Goal: Task Accomplishment & Management: Manage account settings

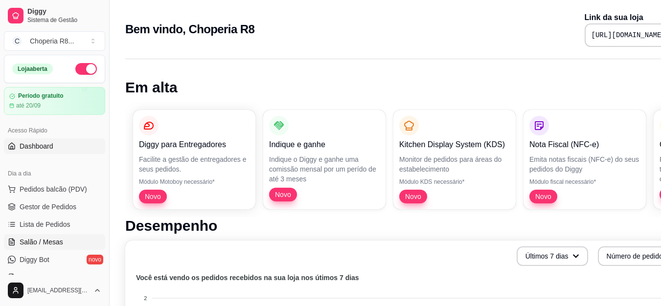
click at [73, 241] on link "Salão / Mesas" at bounding box center [54, 243] width 101 height 16
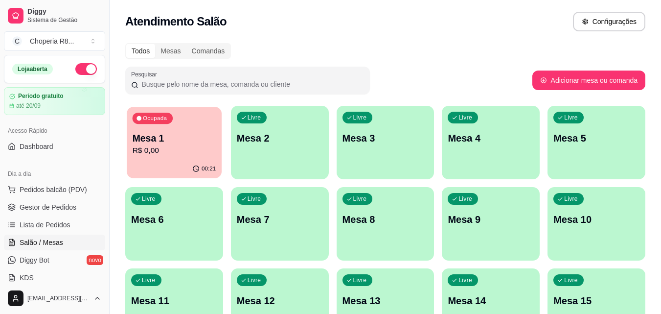
click at [195, 141] on p "Mesa 1" at bounding box center [175, 138] width 84 height 13
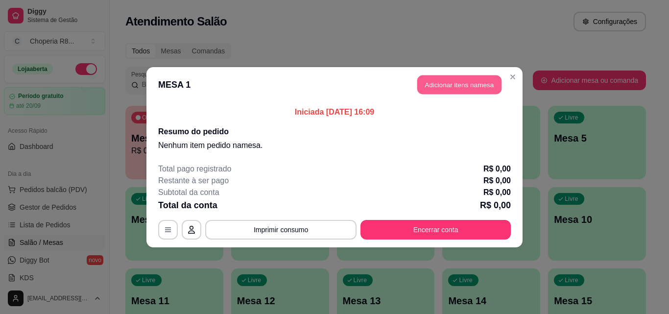
click at [471, 89] on button "Adicionar itens na mesa" at bounding box center [459, 84] width 84 height 19
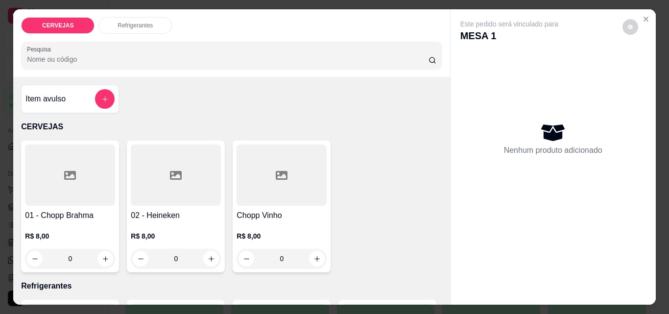
click at [103, 252] on div "0" at bounding box center [70, 259] width 90 height 20
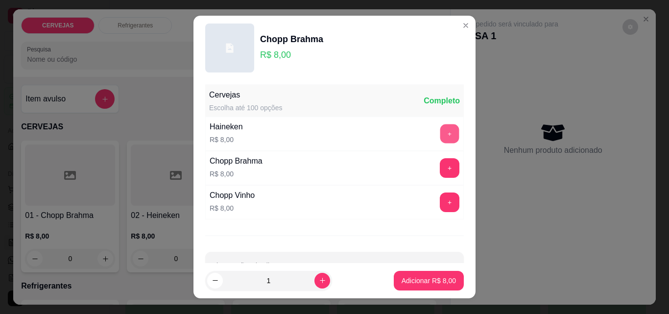
click at [440, 133] on button "+" at bounding box center [449, 133] width 19 height 19
click at [440, 163] on button "+" at bounding box center [449, 168] width 19 height 19
click at [440, 194] on button "+" at bounding box center [450, 202] width 20 height 20
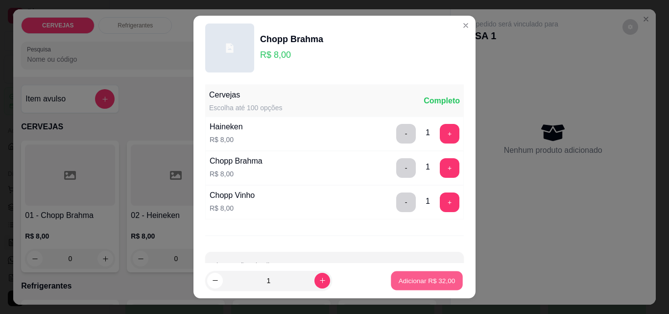
click at [406, 279] on p "Adicionar R$ 32,00" at bounding box center [427, 280] width 57 height 9
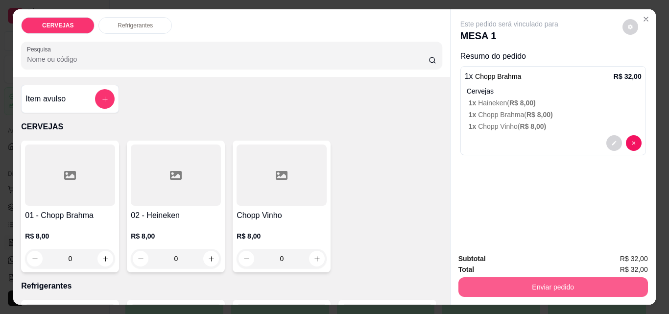
click at [505, 279] on button "Enviar pedido" at bounding box center [552, 287] width 189 height 20
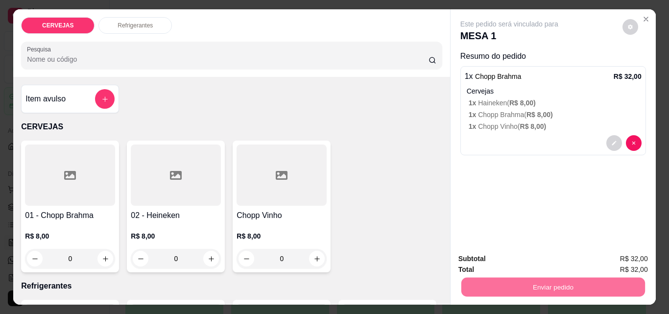
click at [560, 259] on button "Não registrar e enviar pedido" at bounding box center [520, 259] width 99 height 18
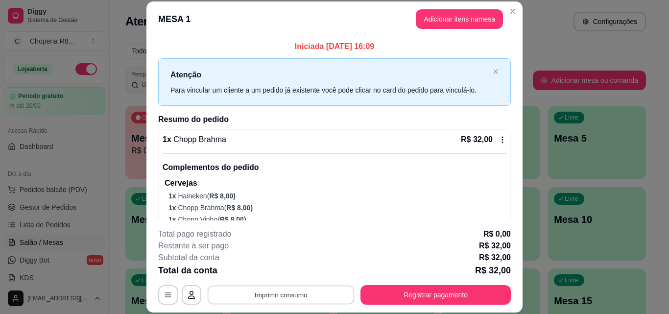
click at [317, 292] on button "Imprimir consumo" at bounding box center [281, 294] width 147 height 19
click at [285, 269] on button "IMPRESSORA" at bounding box center [280, 271] width 69 height 15
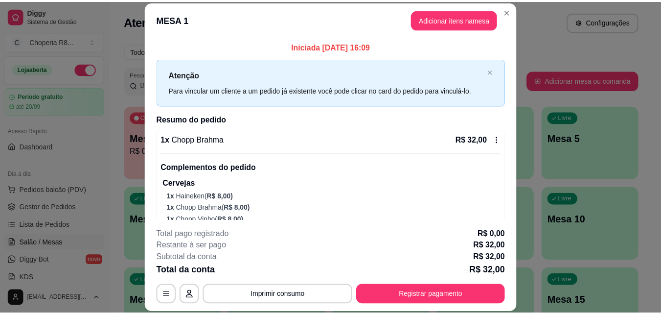
scroll to position [26, 0]
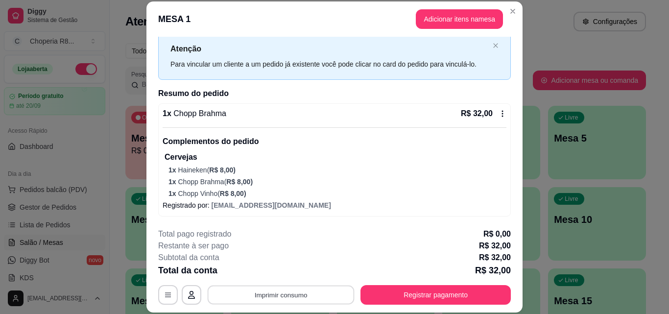
click at [265, 290] on button "Imprimir consumo" at bounding box center [281, 294] width 147 height 19
click at [279, 275] on button "IMPRESSORA" at bounding box center [280, 271] width 69 height 15
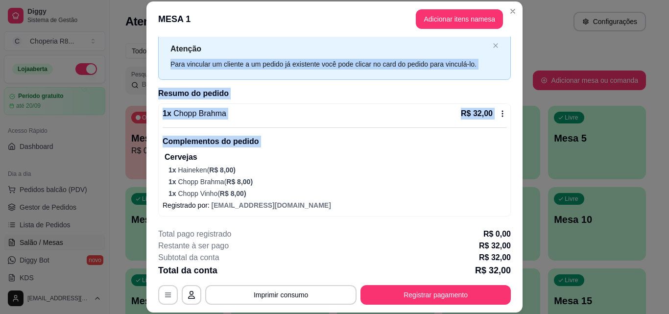
drag, startPoint x: 150, startPoint y: 158, endPoint x: 379, endPoint y: 29, distance: 263.1
click at [379, 29] on section "**********" at bounding box center [334, 156] width 376 height 311
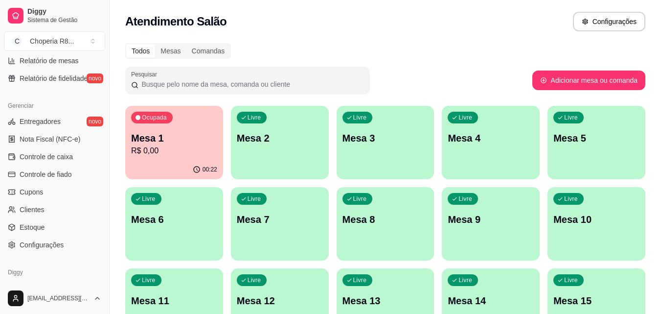
scroll to position [391, 0]
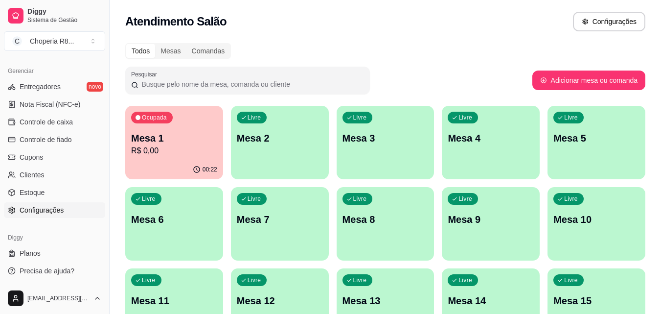
click at [30, 208] on span "Configurações" at bounding box center [42, 210] width 44 height 10
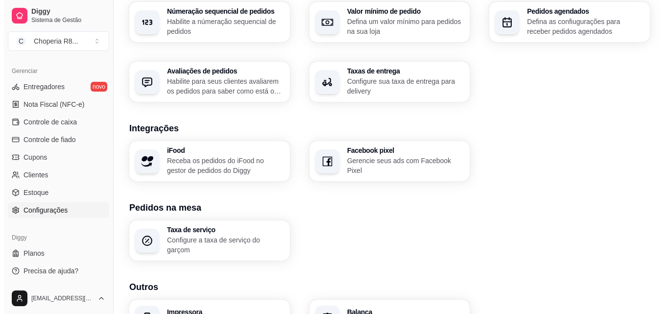
scroll to position [331, 0]
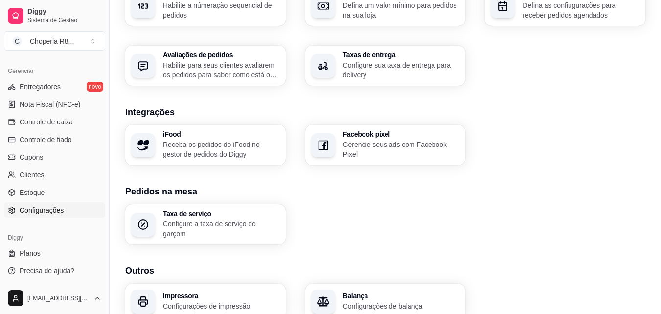
click at [197, 301] on p "Configurações de impressão" at bounding box center [221, 306] width 117 height 10
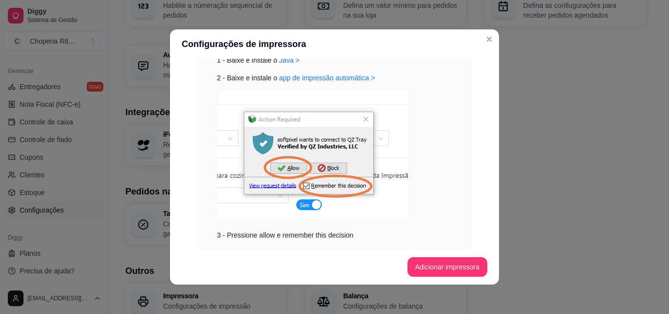
scroll to position [345, 0]
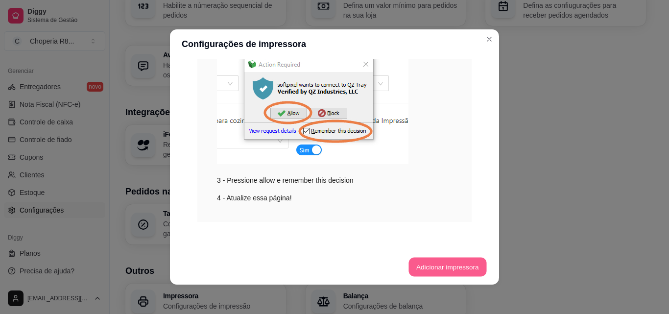
click at [442, 275] on button "Adicionar impressora" at bounding box center [447, 267] width 78 height 19
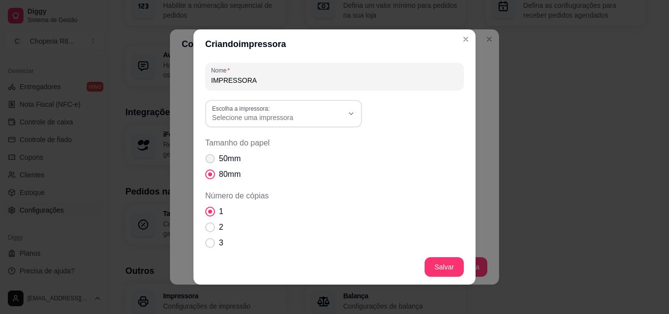
click at [219, 156] on span "50mm" at bounding box center [230, 159] width 22 height 12
click at [211, 161] on input "50mm" at bounding box center [208, 164] width 6 height 6
radio input "true"
click at [222, 174] on span "80mm" at bounding box center [230, 174] width 22 height 12
click at [211, 176] on input "80mm" at bounding box center [208, 179] width 6 height 6
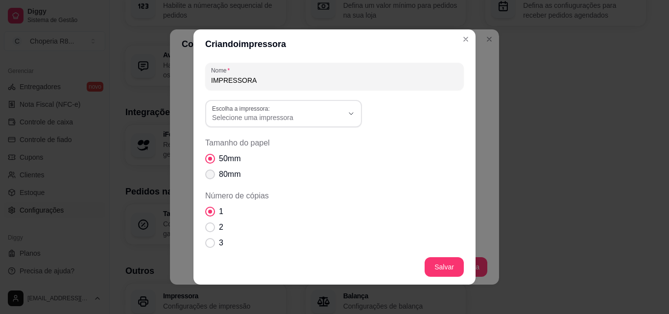
radio input "true"
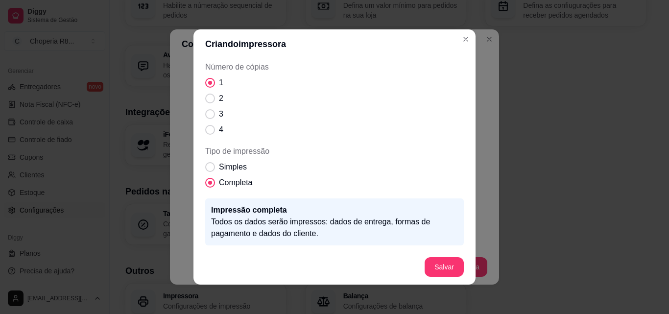
scroll to position [167, 0]
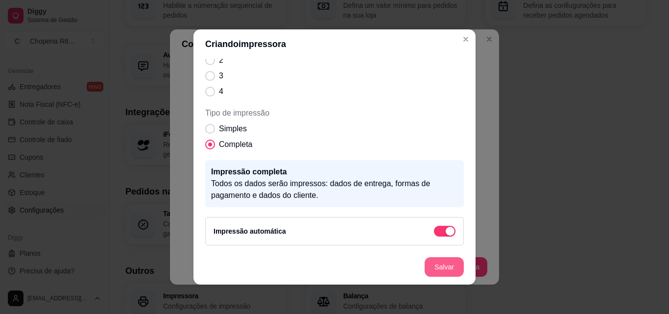
click at [445, 276] on button "Salvar" at bounding box center [443, 267] width 39 height 20
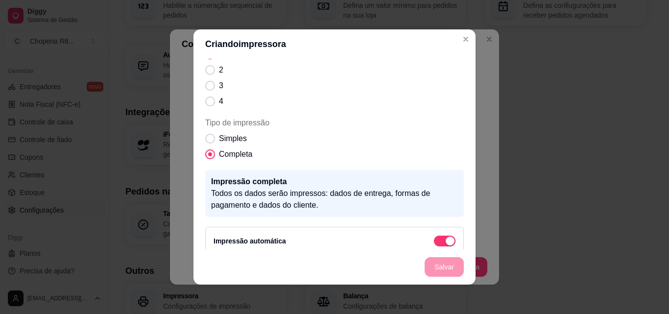
scroll to position [177, 0]
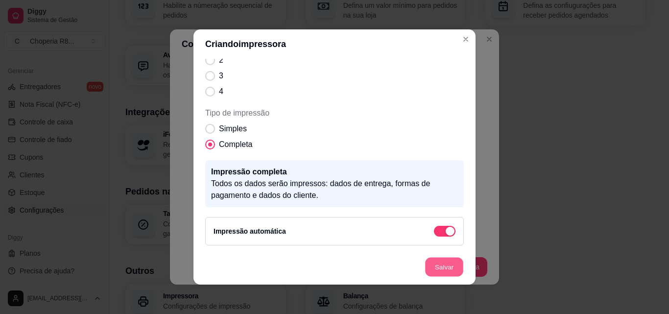
click at [440, 274] on button "Salvar" at bounding box center [444, 267] width 38 height 19
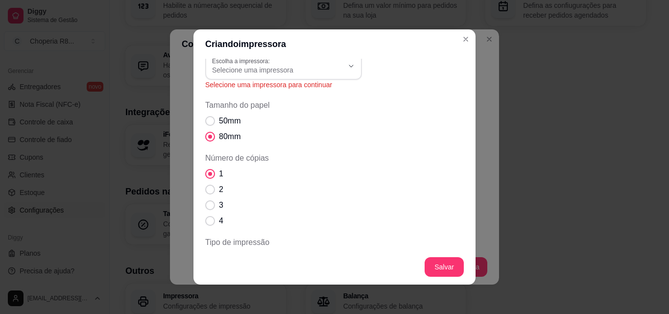
scroll to position [0, 0]
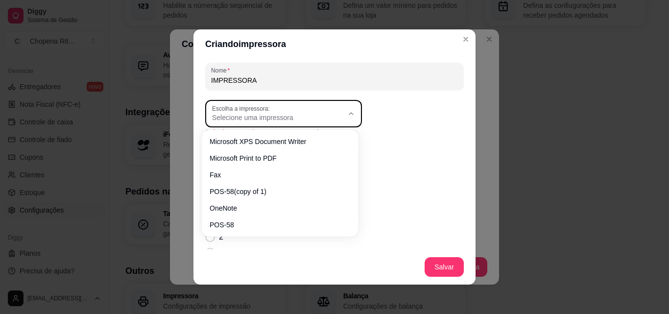
click at [264, 119] on span "Selecione uma impressora" at bounding box center [277, 118] width 131 height 10
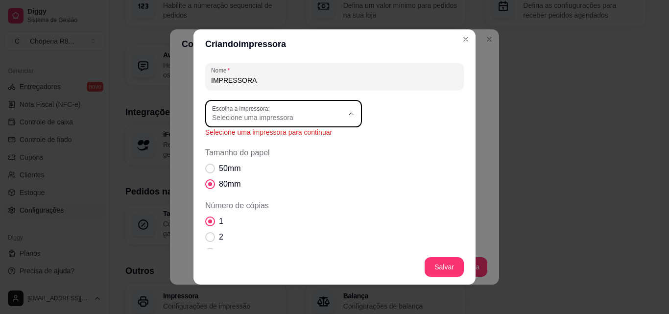
click at [235, 220] on span "POS-58" at bounding box center [275, 220] width 126 height 9
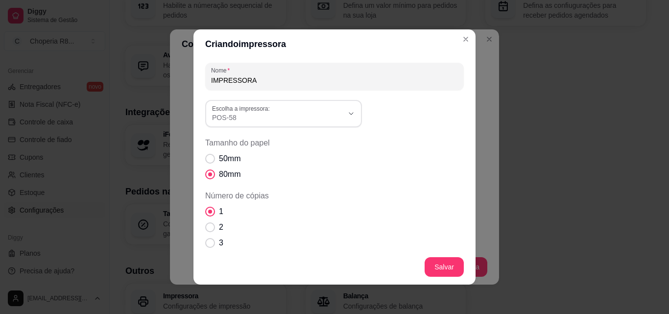
type input "POS-58"
select select "POS-58"
drag, startPoint x: 463, startPoint y: 126, endPoint x: 468, endPoint y: 146, distance: 20.3
click at [468, 146] on div "Nome IMPRESSORA POS-58 Escolha a impressora: Microsoft XPS Document Writer Micr…" at bounding box center [334, 154] width 282 height 190
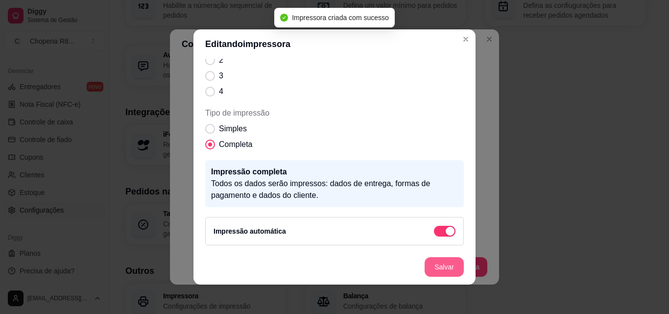
scroll to position [130, 0]
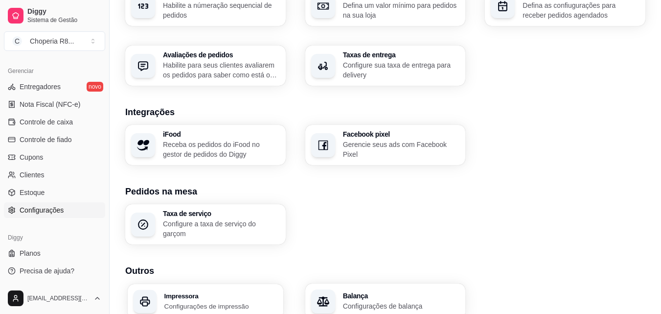
click at [230, 309] on div "Impressora Configurações de impressão" at bounding box center [206, 301] width 156 height 35
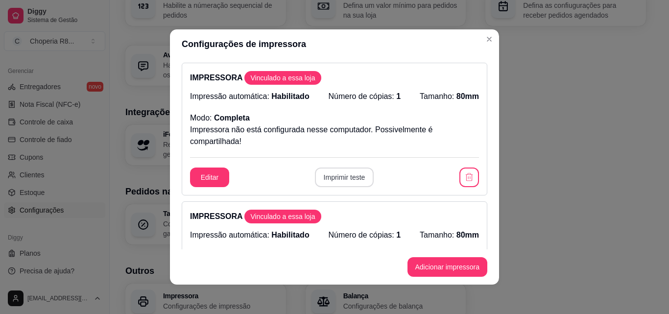
click at [342, 173] on button "Imprimir teste" at bounding box center [344, 177] width 59 height 20
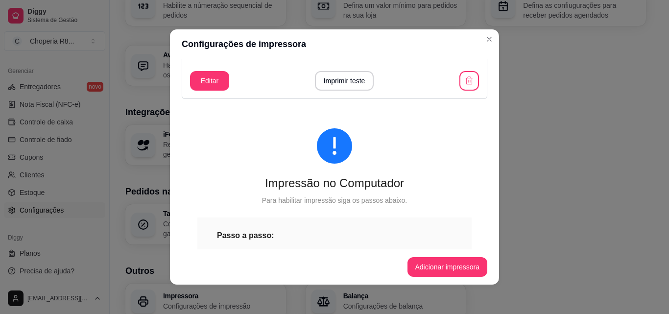
scroll to position [213, 0]
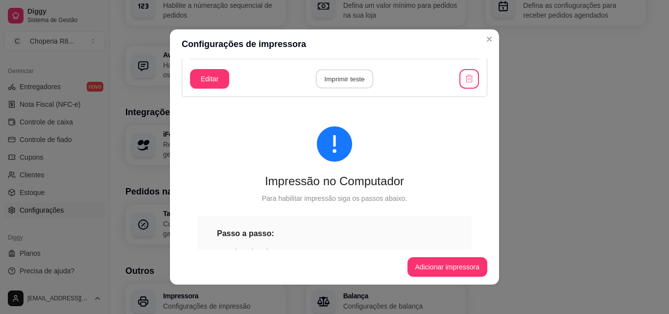
click at [355, 72] on button "Imprimir teste" at bounding box center [343, 79] width 57 height 19
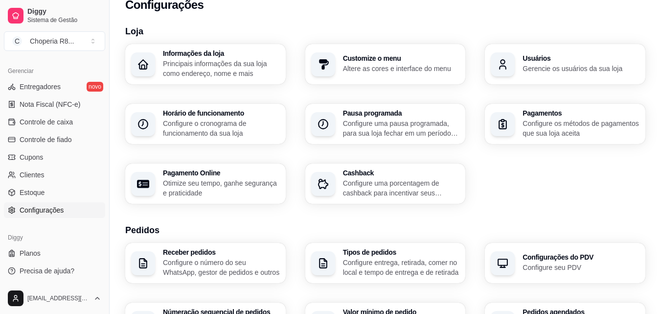
scroll to position [0, 0]
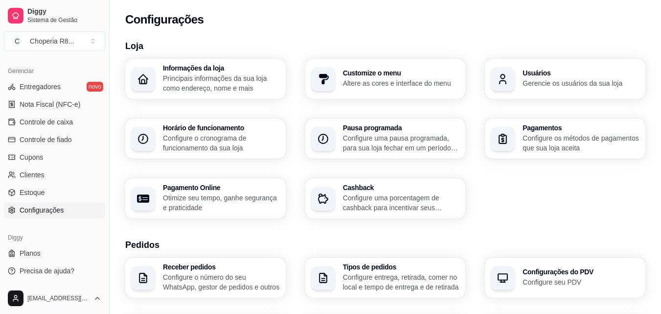
click at [104, 214] on div "Diggy Sistema de Gestão C Choperia R8 ... Loja aberta Período gratuito até 20/0…" at bounding box center [54, 157] width 109 height 314
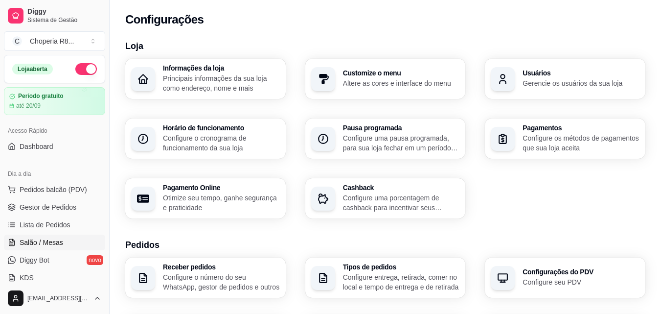
click at [46, 247] on link "Salão / Mesas" at bounding box center [54, 243] width 101 height 16
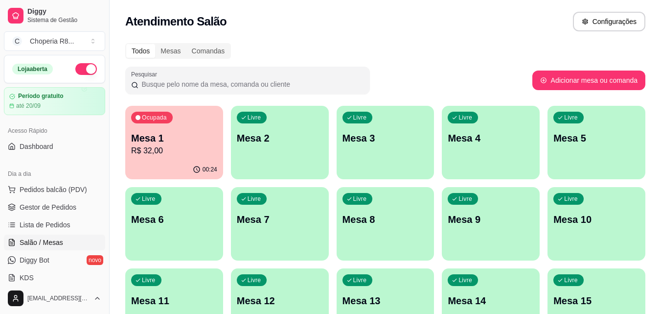
click at [168, 158] on div "Ocupada Mesa 1 R$ 32,00" at bounding box center [174, 133] width 98 height 54
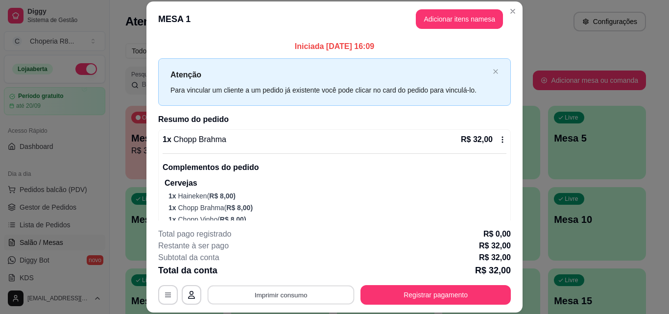
click at [323, 299] on button "Imprimir consumo" at bounding box center [281, 294] width 147 height 19
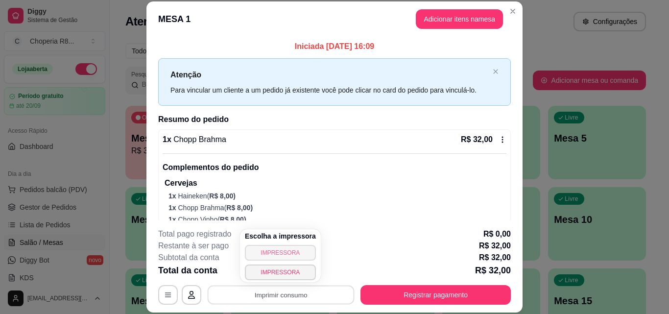
click at [275, 255] on button "IMPRESSORA" at bounding box center [280, 253] width 71 height 16
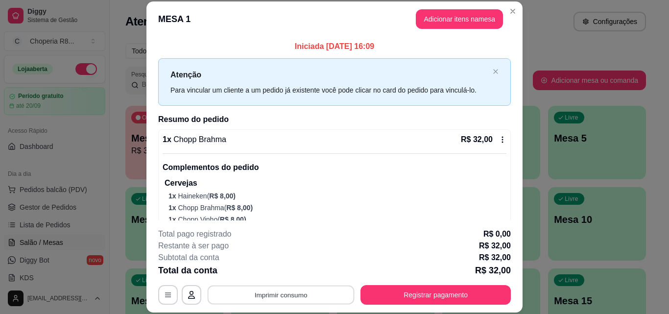
click at [296, 292] on button "Imprimir consumo" at bounding box center [281, 294] width 147 height 19
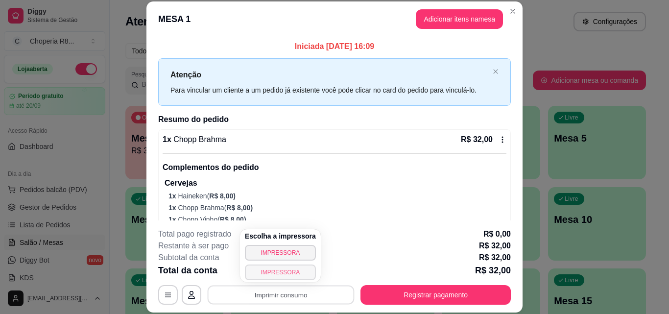
click at [269, 271] on button "IMPRESSORA" at bounding box center [280, 272] width 71 height 16
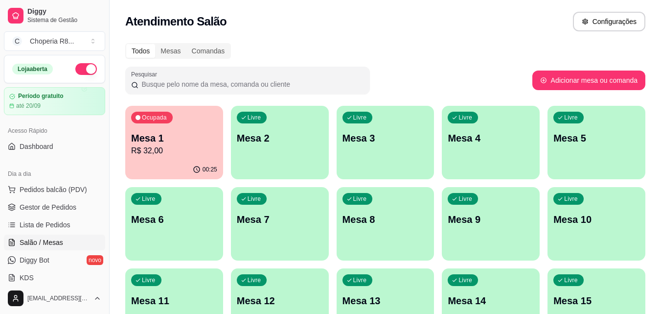
scroll to position [391, 0]
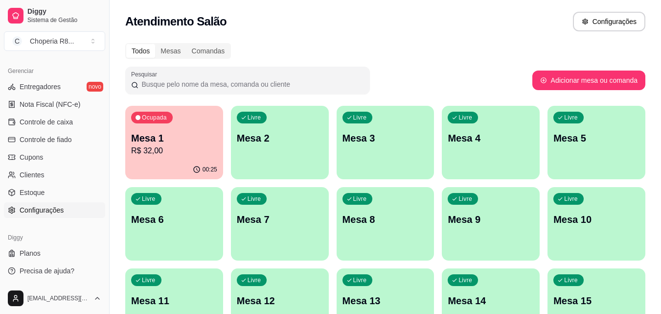
click at [45, 206] on span "Configurações" at bounding box center [42, 210] width 44 height 10
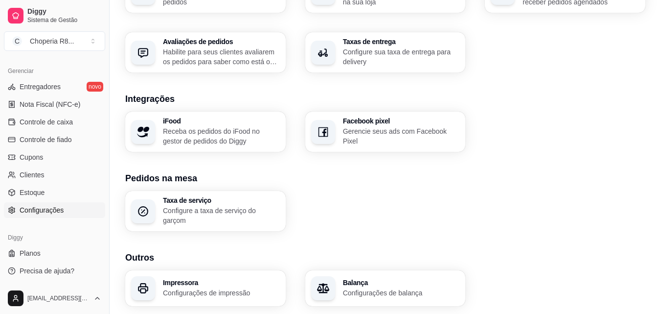
scroll to position [372, 0]
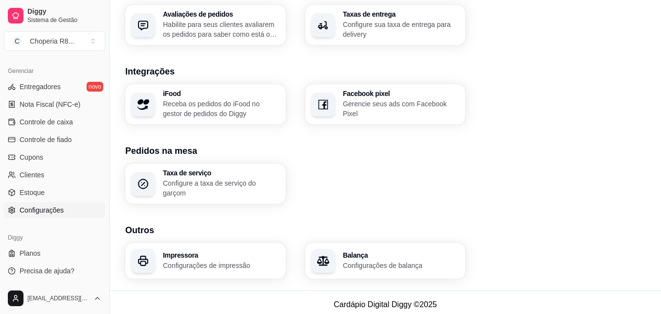
click at [240, 260] on p "Configurações de impressão" at bounding box center [221, 265] width 117 height 10
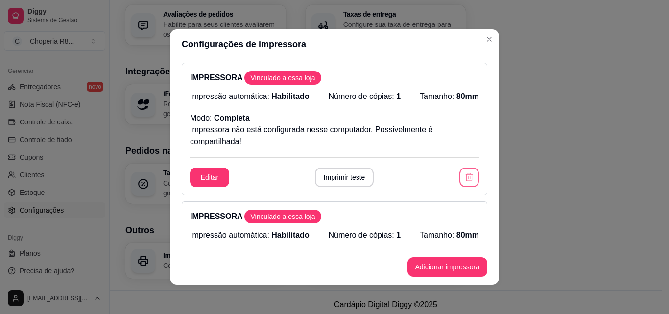
click at [463, 177] on button "button" at bounding box center [469, 177] width 20 height 20
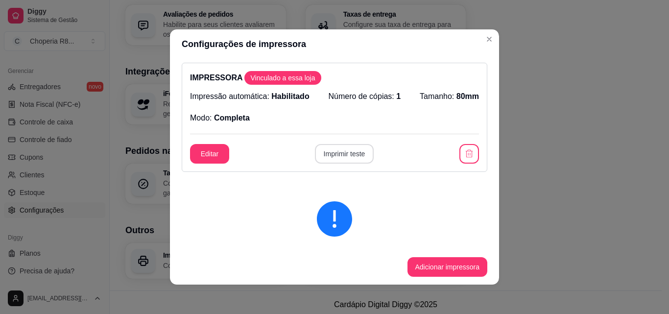
click at [320, 148] on button "Imprimir teste" at bounding box center [344, 154] width 59 height 20
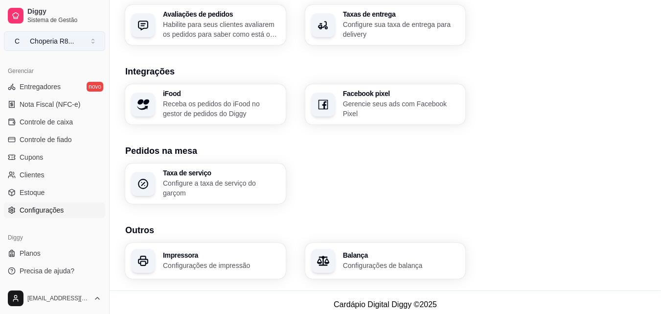
click at [88, 39] on button "C Choperia R8 ..." at bounding box center [54, 41] width 101 height 20
click at [52, 119] on span "Controle de caixa" at bounding box center [46, 122] width 53 height 10
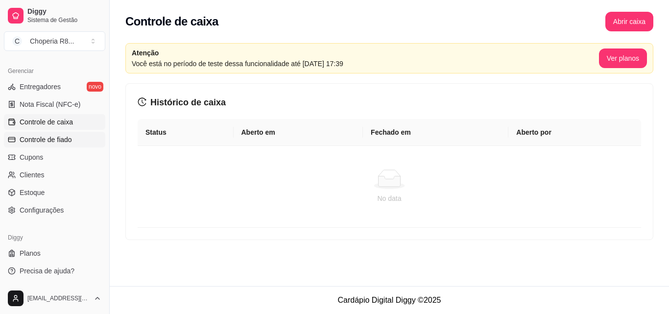
click at [43, 135] on span "Controle de fiado" at bounding box center [46, 140] width 52 height 10
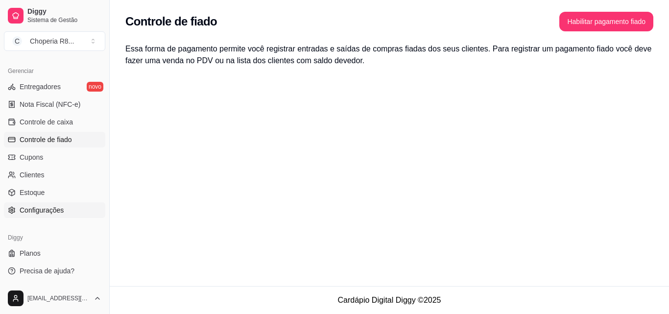
click at [55, 209] on span "Configurações" at bounding box center [42, 210] width 44 height 10
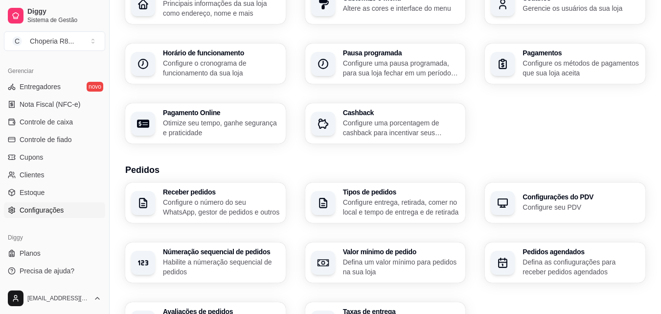
scroll to position [76, 0]
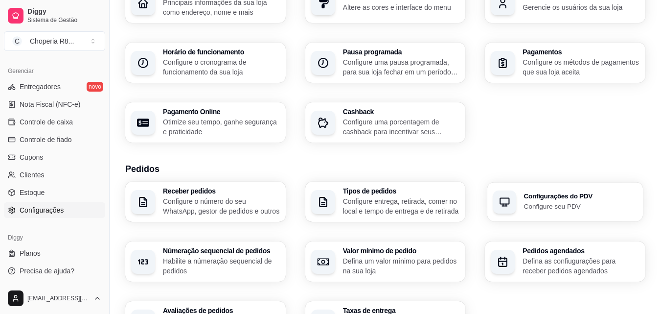
click at [557, 200] on div "Configurações do PDV Configure seu PDV" at bounding box center [580, 202] width 113 height 18
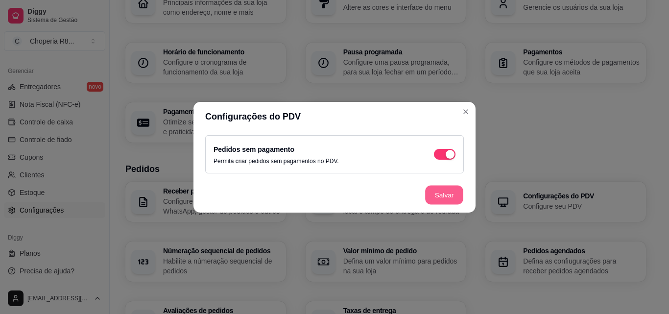
click at [445, 194] on button "Salvar" at bounding box center [444, 194] width 38 height 19
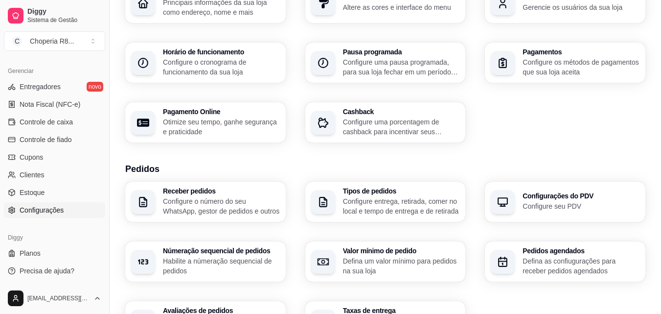
click at [403, 184] on div "Tipos de pedidos Configure entrega, retirada, comer no local e tempo de entrega…" at bounding box center [385, 202] width 161 height 40
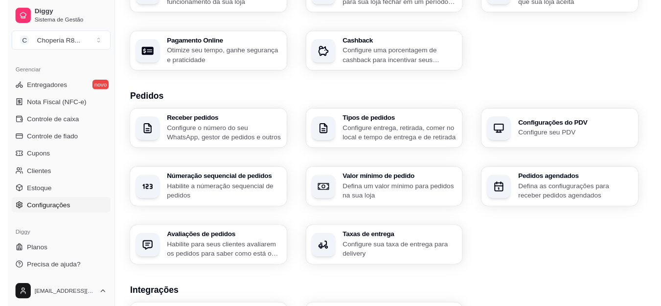
scroll to position [0, 0]
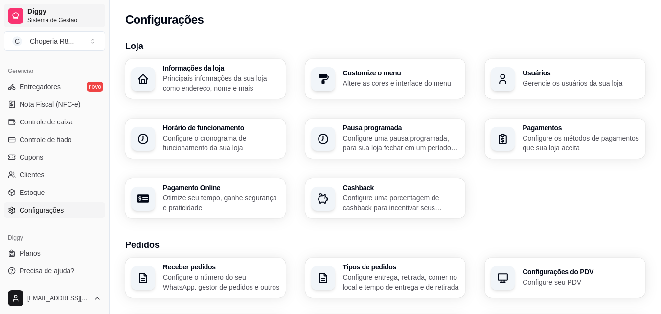
click at [65, 11] on span "Diggy" at bounding box center [64, 11] width 74 height 9
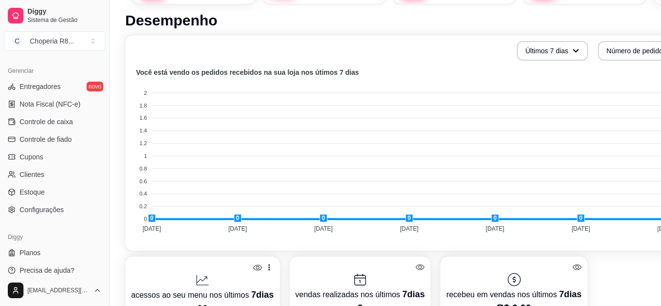
scroll to position [209, 0]
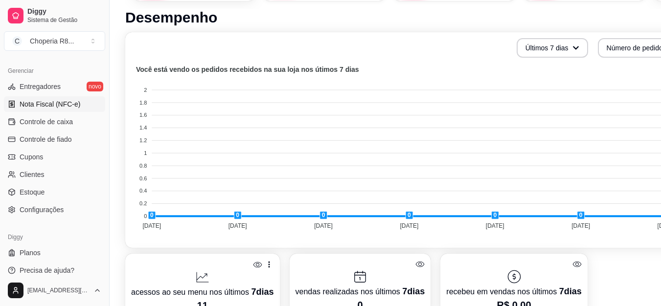
click at [67, 107] on span "Nota Fiscal (NFC-e)" at bounding box center [50, 104] width 61 height 10
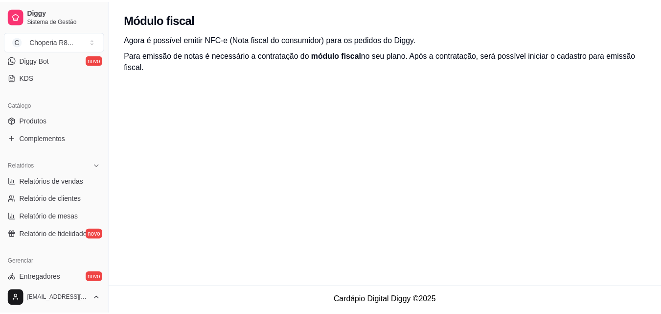
scroll to position [190, 0]
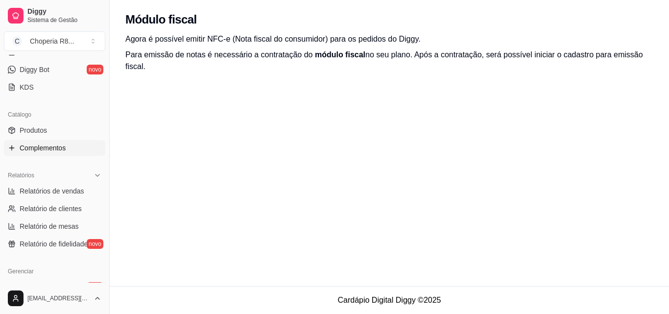
click at [54, 155] on link "Complementos" at bounding box center [54, 148] width 101 height 16
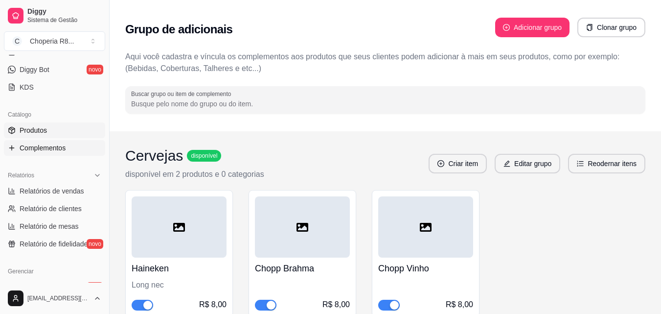
click at [55, 132] on link "Produtos" at bounding box center [54, 130] width 101 height 16
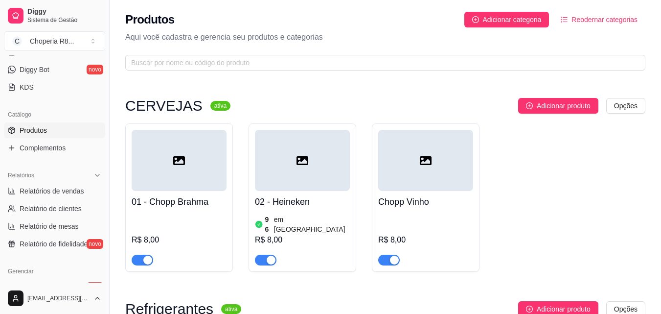
click at [587, 23] on span "Reodernar categorias" at bounding box center [605, 19] width 66 height 11
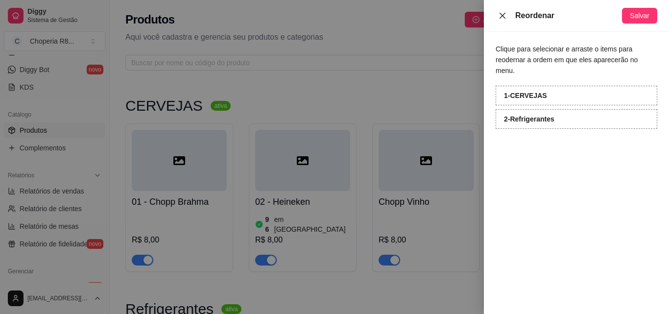
click at [501, 16] on icon "close" at bounding box center [502, 15] width 6 height 6
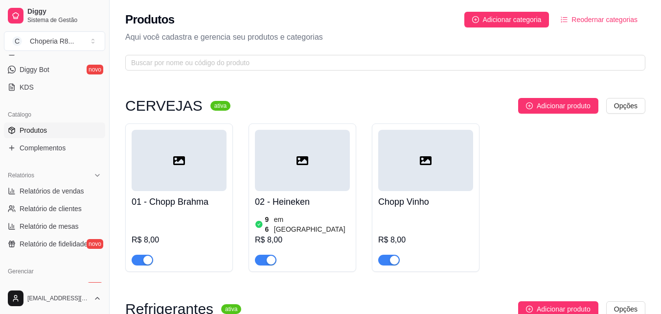
click at [568, 17] on icon "ordered-list" at bounding box center [565, 20] width 6 height 6
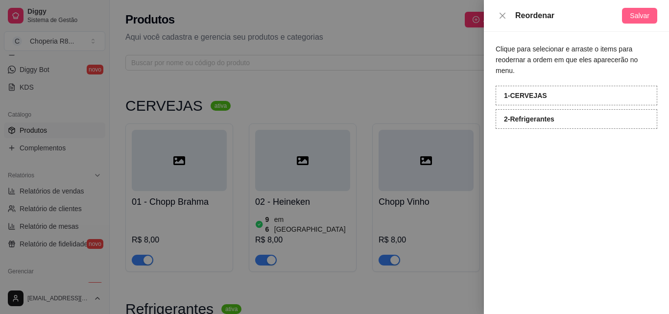
click at [631, 16] on button "Salvar" at bounding box center [639, 16] width 35 height 16
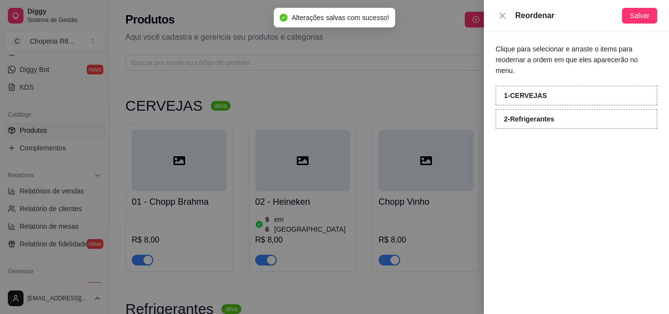
click at [544, 92] on strong "1 - CERVEJAS" at bounding box center [525, 96] width 43 height 8
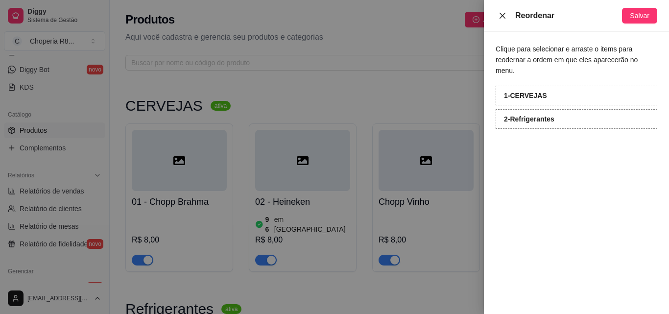
click at [501, 17] on icon "close" at bounding box center [502, 15] width 6 height 6
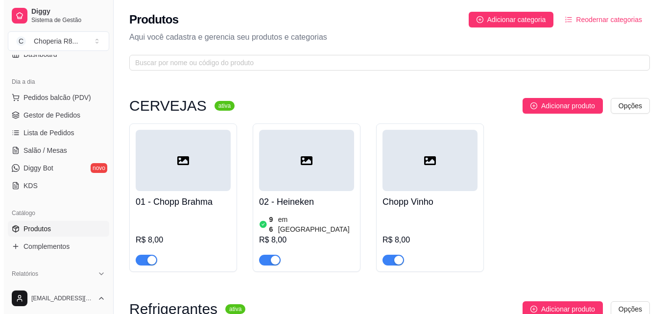
scroll to position [70, 0]
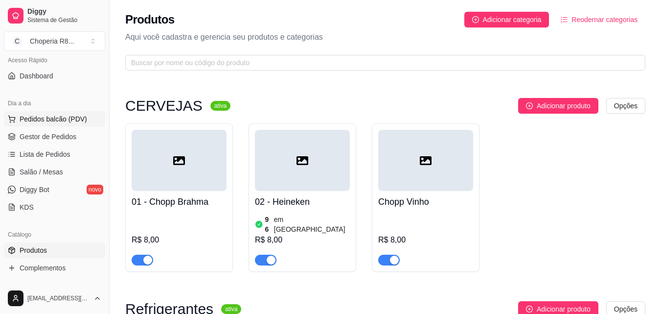
click at [85, 124] on button "Pedidos balcão (PDV)" at bounding box center [54, 119] width 101 height 16
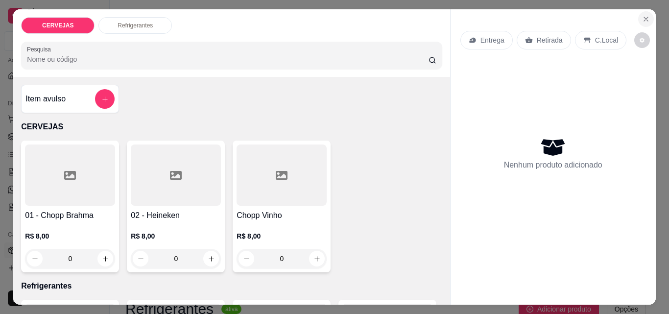
click at [642, 15] on icon "Close" at bounding box center [646, 19] width 8 height 8
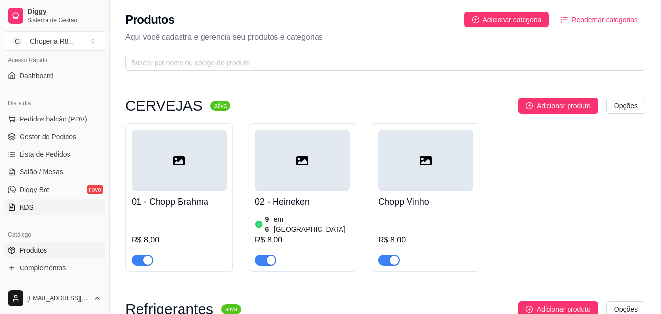
click at [43, 209] on link "KDS" at bounding box center [54, 207] width 101 height 16
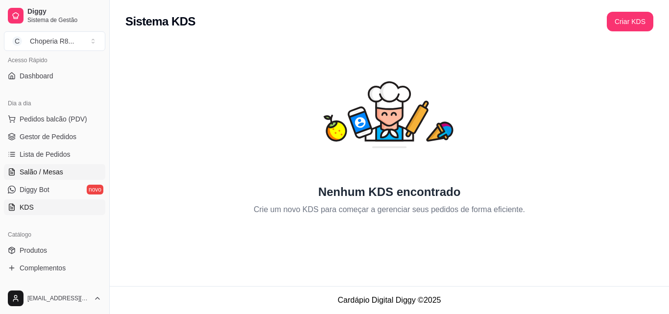
click at [56, 166] on link "Salão / Mesas" at bounding box center [54, 172] width 101 height 16
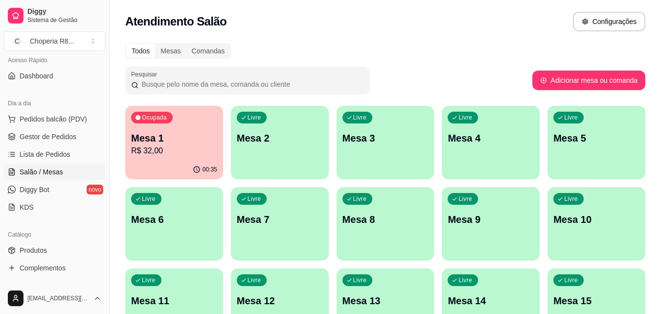
click at [153, 116] on p "Ocupada" at bounding box center [154, 118] width 25 height 8
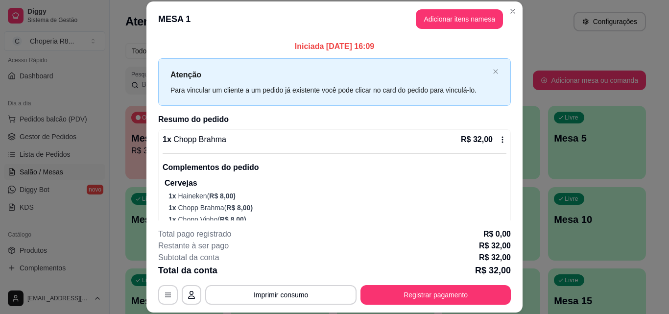
scroll to position [8, 0]
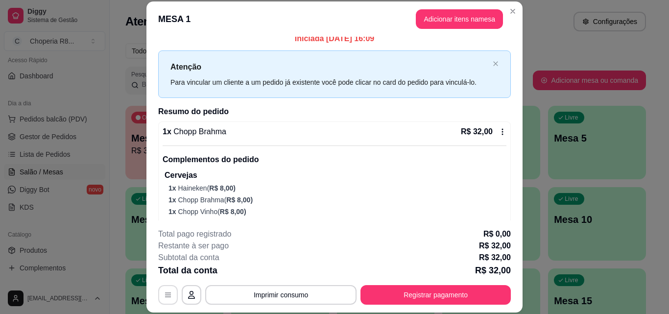
click at [164, 291] on icon "button" at bounding box center [168, 295] width 8 height 8
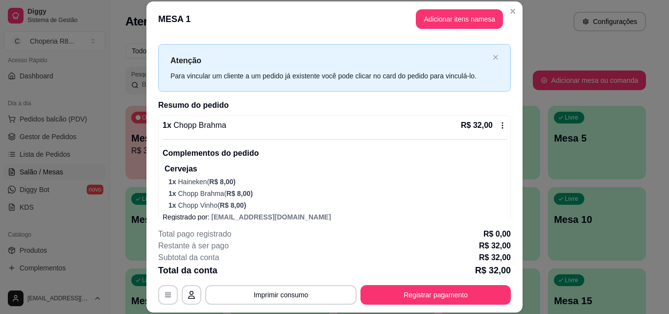
scroll to position [26, 0]
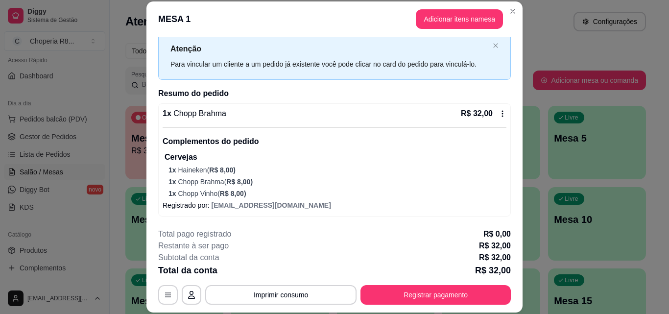
click at [498, 112] on icon at bounding box center [502, 114] width 8 height 8
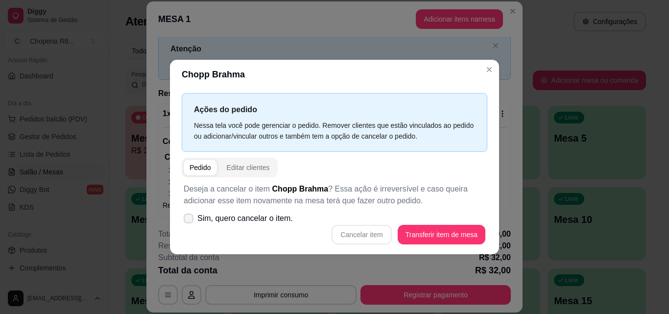
click at [203, 216] on span "Sim, quero cancelar o item." at bounding box center [244, 218] width 95 height 12
click at [189, 220] on input "Sim, quero cancelar o item." at bounding box center [186, 223] width 6 height 6
checkbox input "true"
click at [254, 163] on div "Editar clientes" at bounding box center [248, 168] width 43 height 10
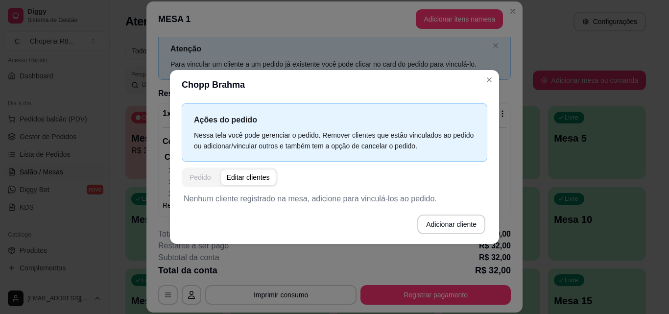
click at [211, 178] on button "Pedido" at bounding box center [200, 177] width 33 height 16
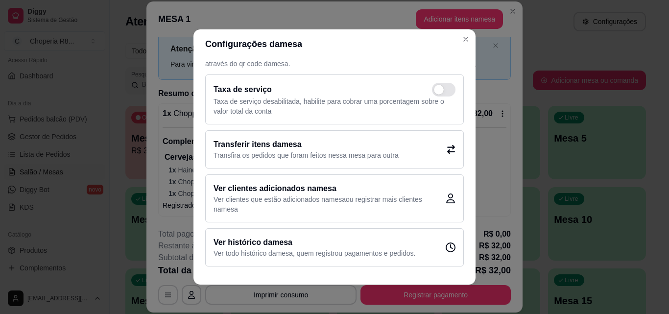
scroll to position [29, 0]
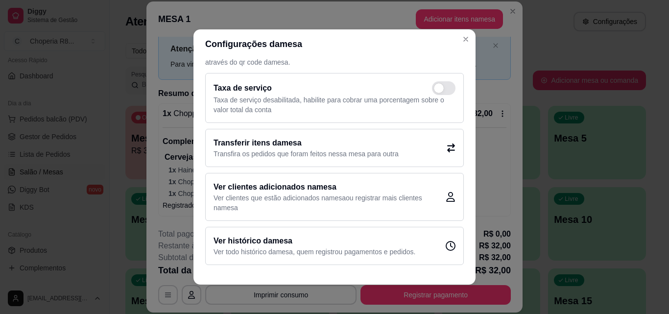
click at [415, 148] on div "Transferir itens da mesa Transfira os pedidos que foram feitos nessa mesa para …" at bounding box center [334, 148] width 258 height 38
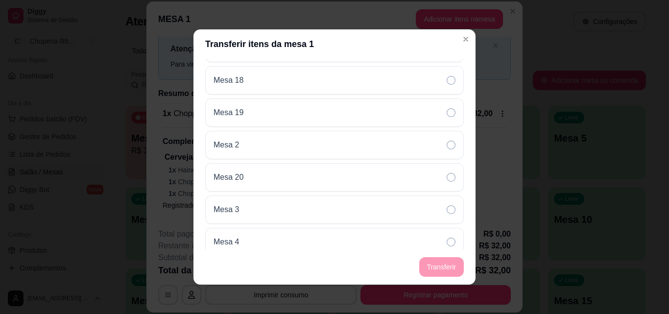
scroll to position [366, 0]
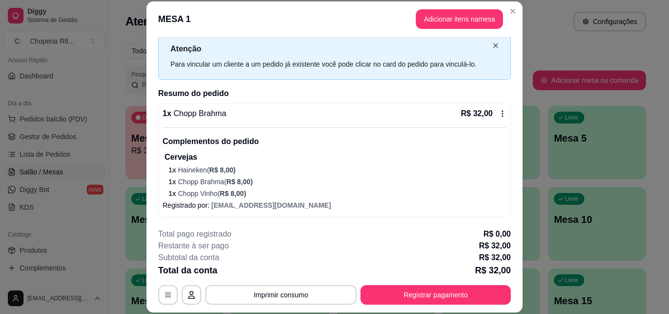
click at [493, 46] on icon "close" at bounding box center [496, 46] width 6 height 6
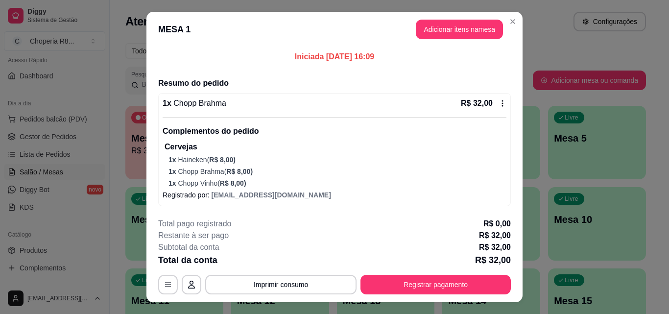
scroll to position [0, 0]
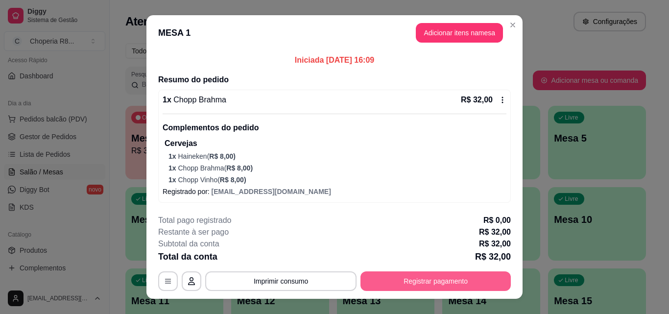
click at [428, 285] on button "Registrar pagamento" at bounding box center [435, 281] width 150 height 20
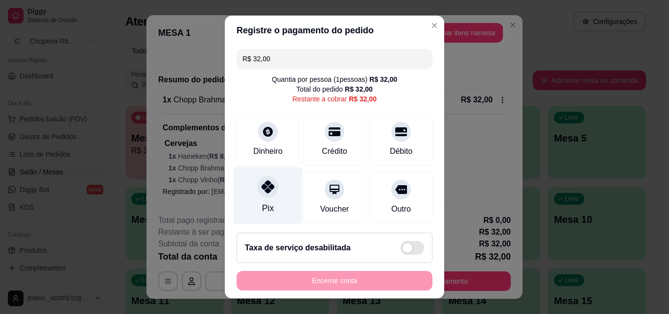
click at [264, 195] on div at bounding box center [268, 187] width 22 height 22
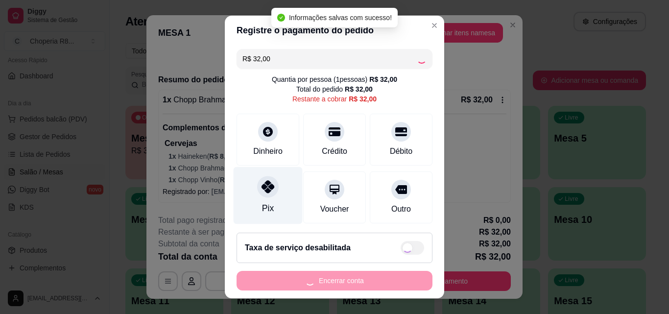
type input "R$ 0,00"
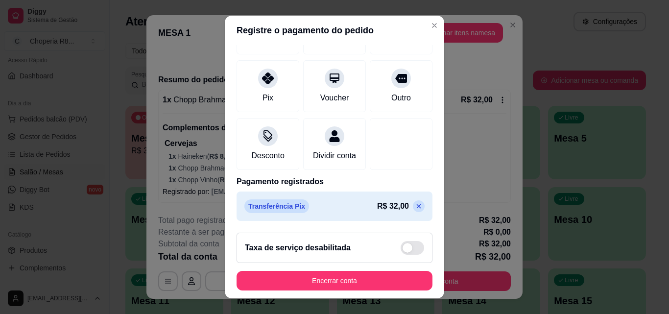
scroll to position [109, 0]
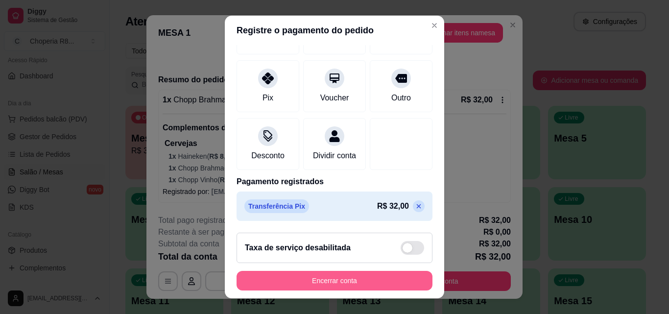
click at [371, 282] on button "Encerrar conta" at bounding box center [334, 281] width 196 height 20
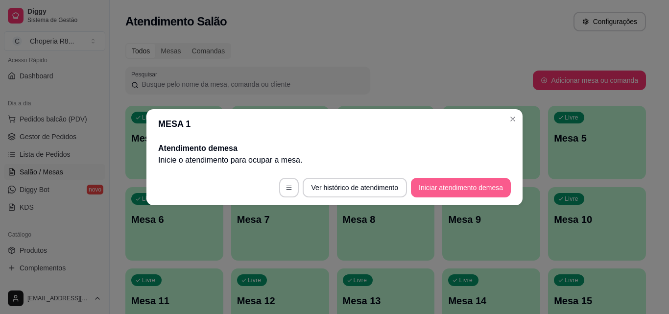
click at [450, 190] on button "Iniciar atendimento de mesa" at bounding box center [461, 188] width 100 height 20
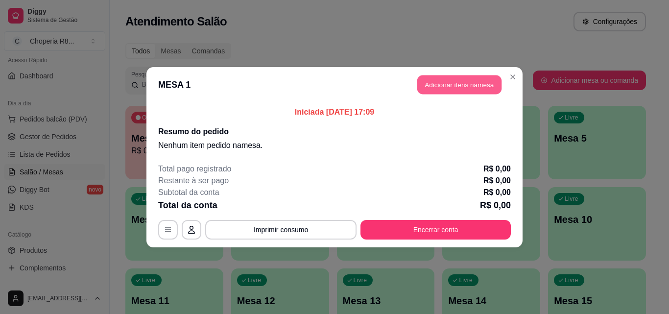
click at [449, 86] on button "Adicionar itens na mesa" at bounding box center [459, 84] width 84 height 19
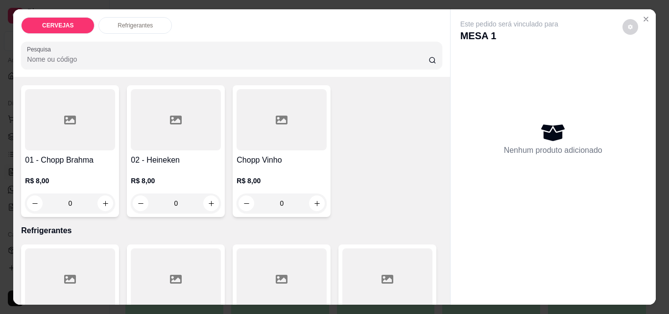
scroll to position [62, 0]
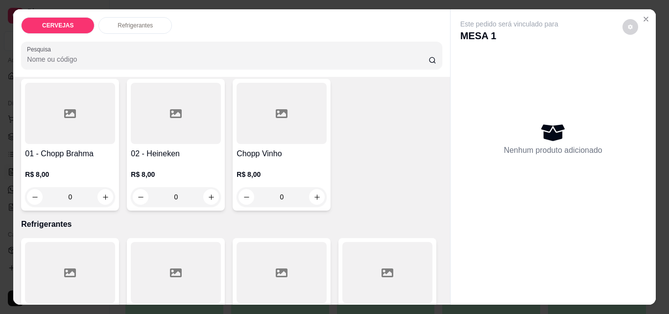
click at [100, 196] on div "0" at bounding box center [70, 197] width 90 height 20
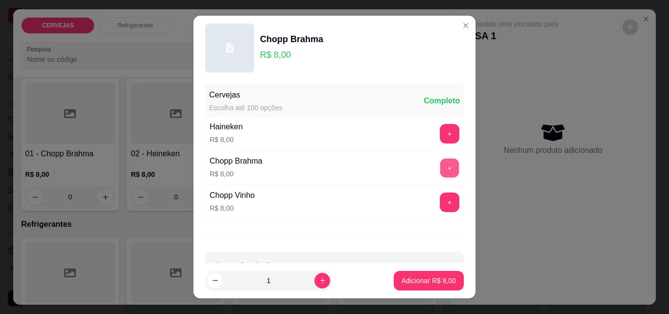
click at [440, 161] on button "+" at bounding box center [449, 168] width 19 height 19
click at [396, 168] on button "-" at bounding box center [406, 168] width 20 height 20
click at [440, 134] on button "+" at bounding box center [449, 133] width 19 height 19
click at [397, 134] on button "-" at bounding box center [406, 133] width 19 height 19
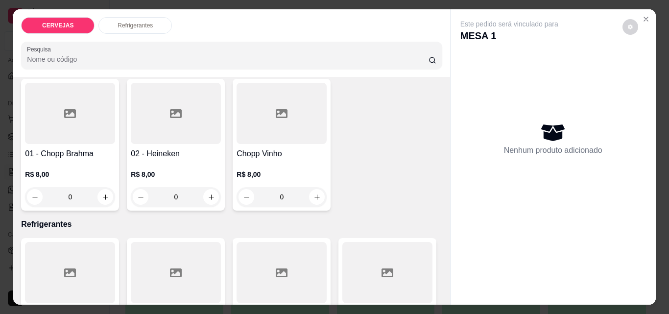
click at [70, 124] on div at bounding box center [70, 113] width 90 height 61
click at [29, 193] on div "0" at bounding box center [70, 197] width 90 height 20
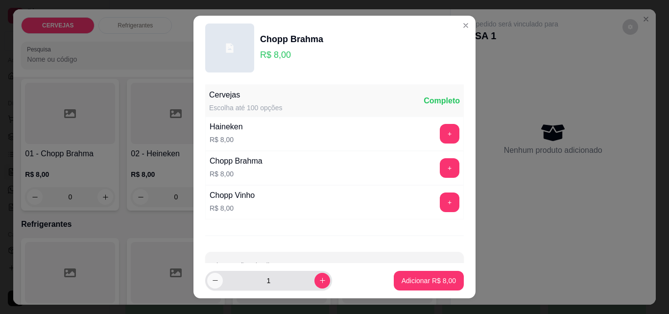
click at [211, 278] on icon "decrease-product-quantity" at bounding box center [214, 280] width 7 height 7
click at [440, 160] on button "+" at bounding box center [449, 168] width 19 height 19
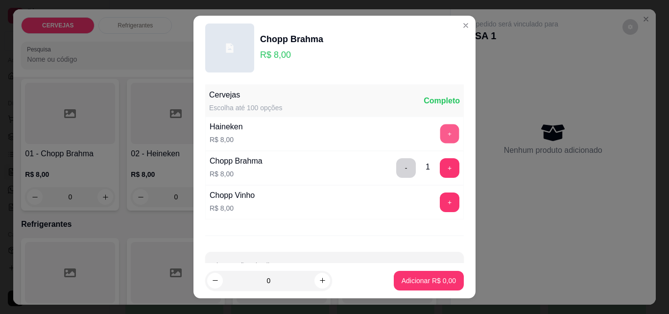
click at [440, 136] on button "+" at bounding box center [449, 133] width 19 height 19
click at [440, 197] on button "+" at bounding box center [449, 202] width 19 height 19
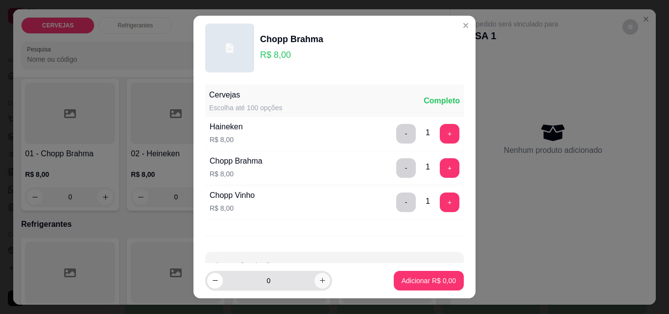
click at [319, 282] on icon "increase-product-quantity" at bounding box center [322, 280] width 7 height 7
click at [212, 279] on icon "decrease-product-quantity" at bounding box center [214, 280] width 7 height 7
click at [314, 277] on button "increase-product-quantity" at bounding box center [322, 281] width 16 height 16
click at [396, 199] on button "-" at bounding box center [406, 202] width 20 height 20
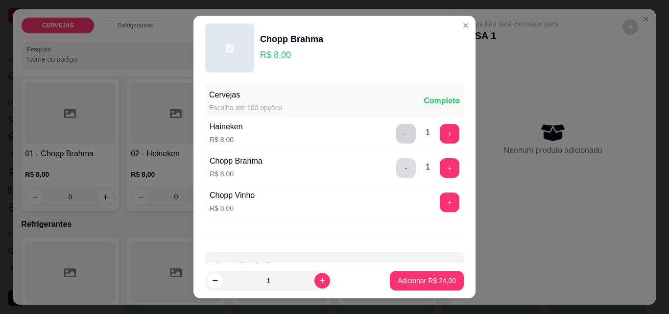
click at [396, 173] on button "-" at bounding box center [406, 168] width 20 height 20
click at [396, 137] on button "-" at bounding box center [406, 134] width 20 height 20
click at [217, 294] on footer "1 Adicionar R$ 8,00" at bounding box center [334, 280] width 282 height 35
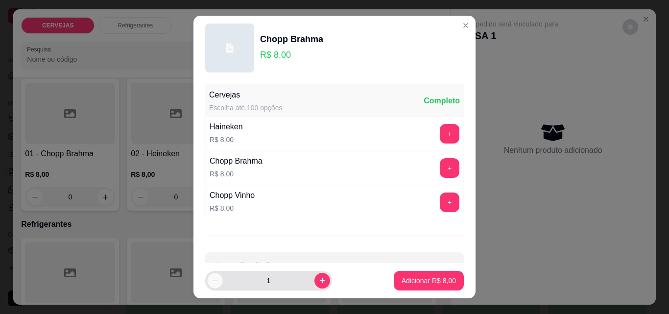
click at [207, 283] on button "decrease-product-quantity" at bounding box center [214, 280] width 15 height 15
type input "0"
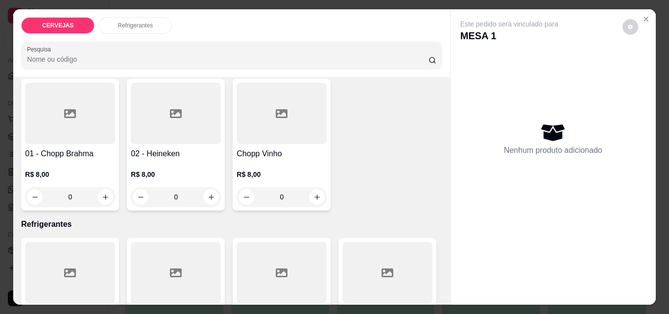
click at [124, 22] on p "Refrigerantes" at bounding box center [134, 26] width 35 height 8
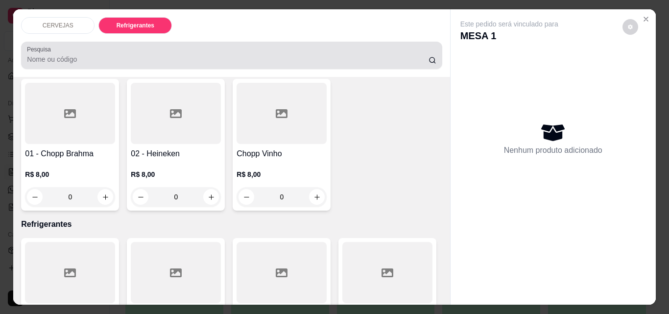
scroll to position [25, 0]
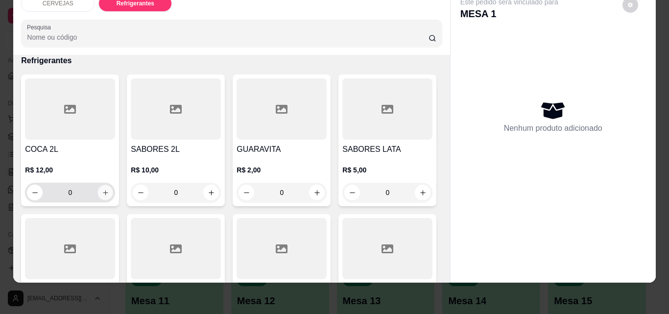
click at [106, 192] on button "increase-product-quantity" at bounding box center [105, 192] width 15 height 15
type input "1"
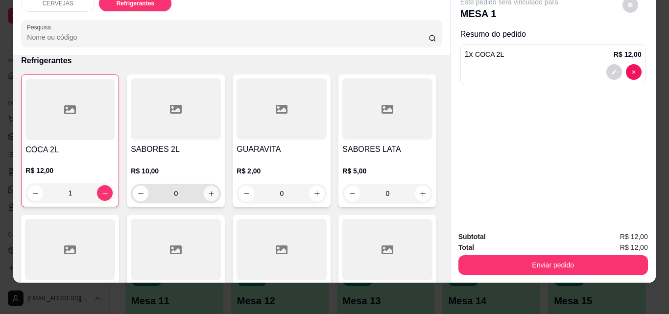
click at [208, 190] on icon "increase-product-quantity" at bounding box center [211, 193] width 7 height 7
type input "1"
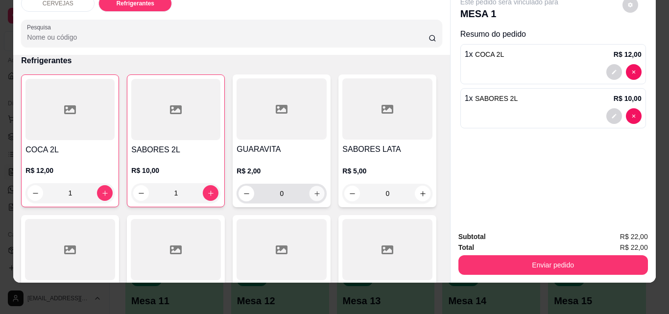
click at [313, 190] on icon "increase-product-quantity" at bounding box center [316, 193] width 7 height 7
type input "1"
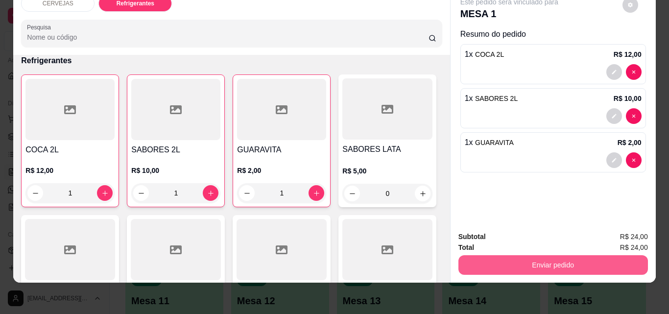
click at [524, 255] on button "Enviar pedido" at bounding box center [552, 265] width 189 height 20
click at [536, 255] on button "Enviar pedido" at bounding box center [553, 264] width 184 height 19
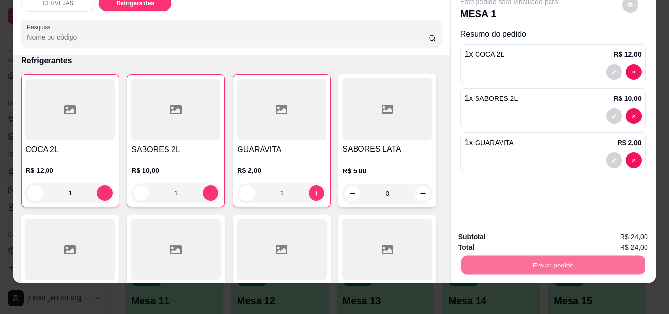
click at [584, 231] on button "Sim, quero registrar" at bounding box center [613, 233] width 73 height 19
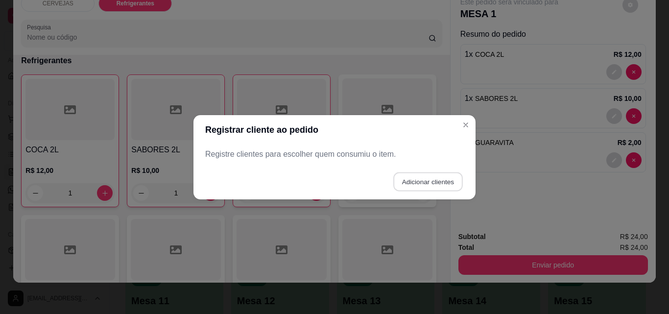
click at [441, 182] on button "Adicionar clientes" at bounding box center [427, 181] width 69 height 19
click at [462, 117] on header "Registrar cliente ao pedido" at bounding box center [334, 129] width 282 height 29
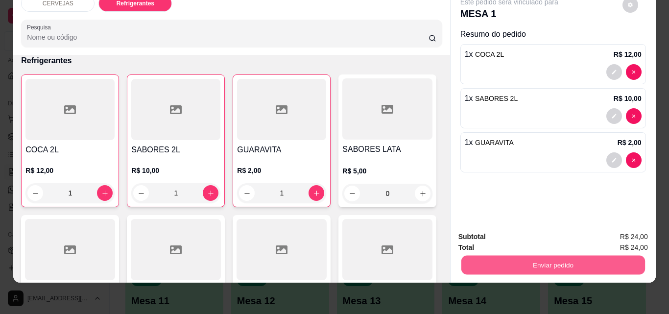
click at [539, 261] on button "Enviar pedido" at bounding box center [553, 264] width 184 height 19
click at [529, 239] on button "Não registrar e enviar pedido" at bounding box center [520, 233] width 99 height 18
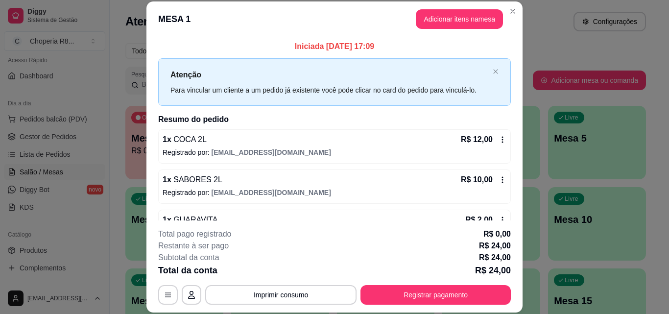
scroll to position [27, 0]
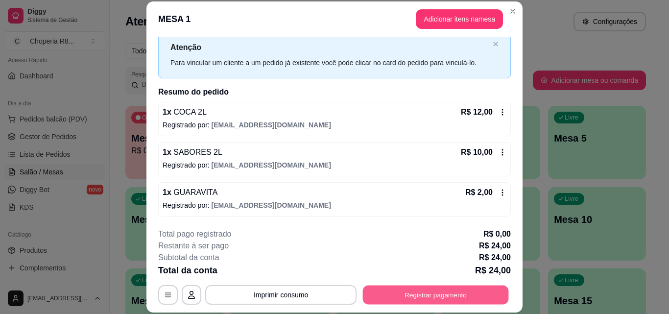
click at [399, 285] on button "Registrar pagamento" at bounding box center [436, 294] width 146 height 19
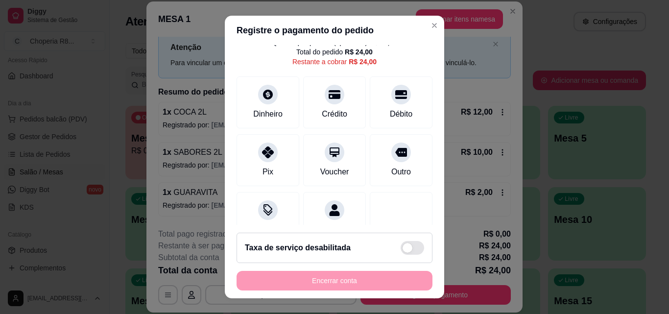
scroll to position [53, 0]
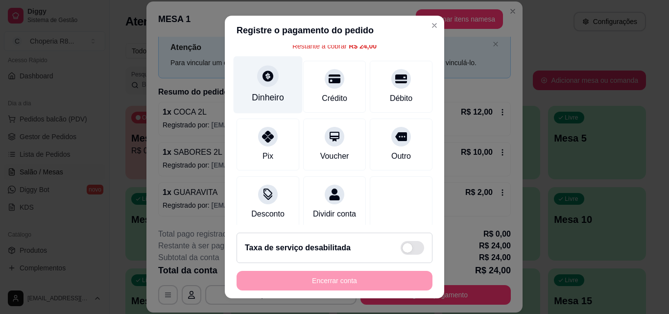
click at [270, 98] on div "Dinheiro" at bounding box center [268, 97] width 32 height 13
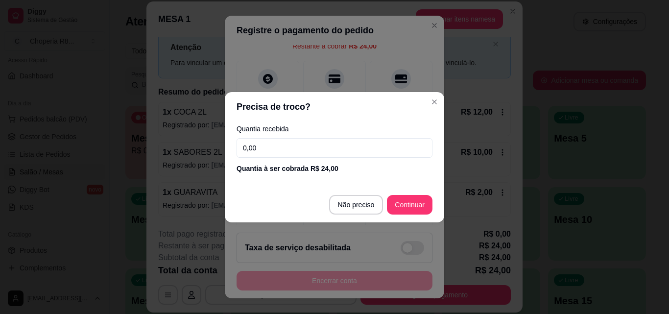
click at [293, 141] on input "0,00" at bounding box center [334, 148] width 196 height 20
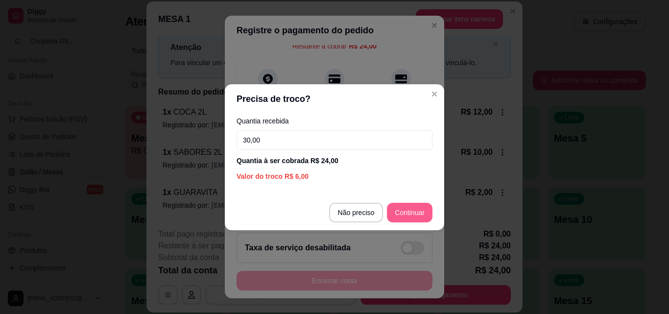
type input "30,00"
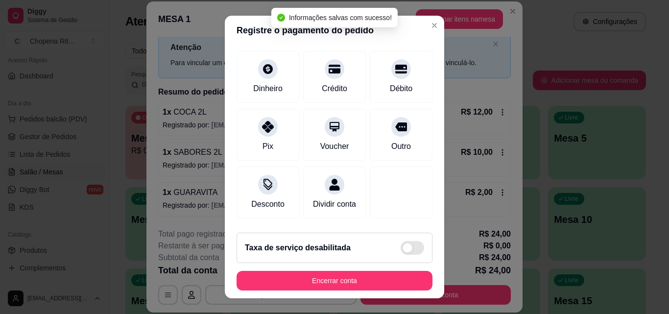
type input "R$ 0,00"
click at [397, 213] on div at bounding box center [401, 192] width 63 height 52
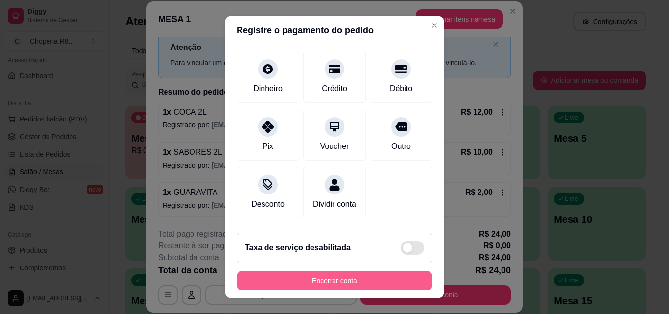
click at [370, 275] on button "Encerrar conta" at bounding box center [334, 281] width 196 height 20
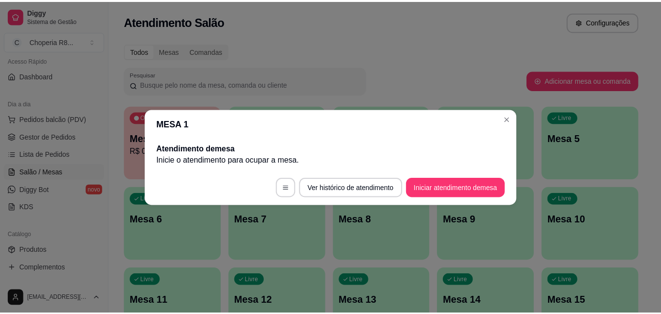
scroll to position [0, 0]
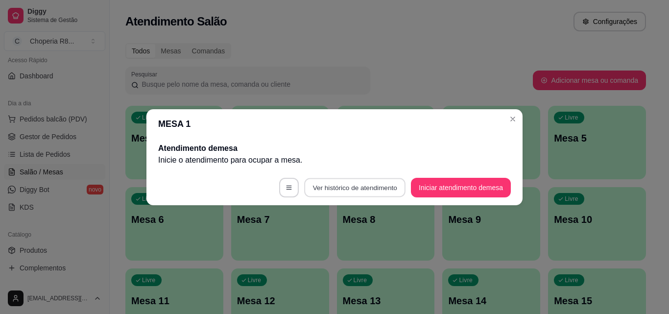
click at [317, 192] on button "Ver histórico de atendimento" at bounding box center [354, 187] width 101 height 19
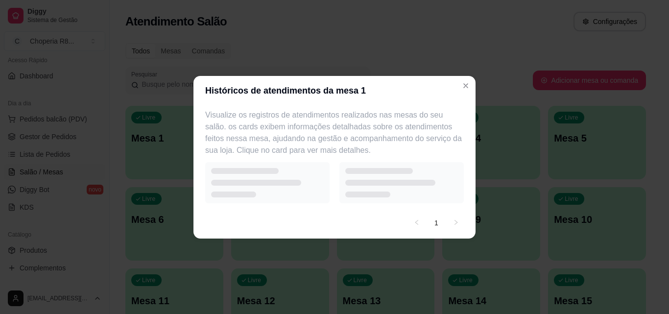
select select "7"
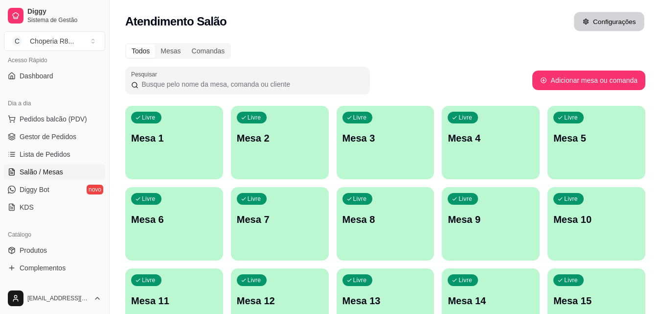
click at [585, 23] on icon "button" at bounding box center [586, 21] width 7 height 7
click at [179, 47] on div "Mesas" at bounding box center [170, 51] width 31 height 14
click at [155, 44] on input "Mesas" at bounding box center [155, 44] width 0 height 0
click at [198, 48] on div "Comandas" at bounding box center [209, 51] width 44 height 14
click at [187, 44] on input "Comandas" at bounding box center [187, 44] width 0 height 0
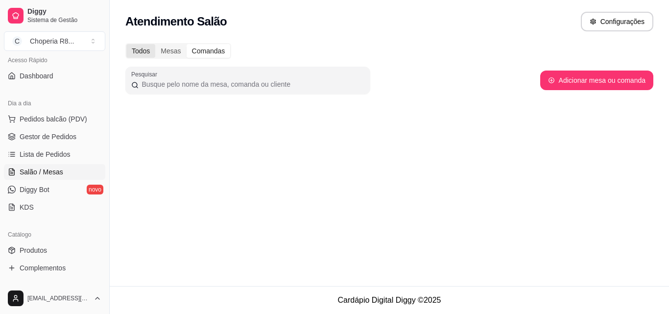
click at [143, 53] on div "Todos" at bounding box center [140, 51] width 29 height 14
click at [126, 44] on input "Todos" at bounding box center [126, 44] width 0 height 0
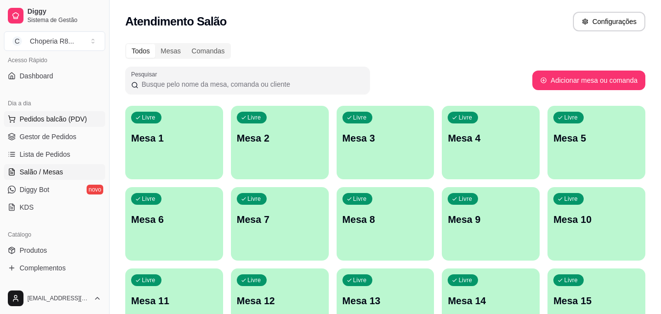
click at [81, 117] on span "Pedidos balcão (PDV)" at bounding box center [54, 119] width 68 height 10
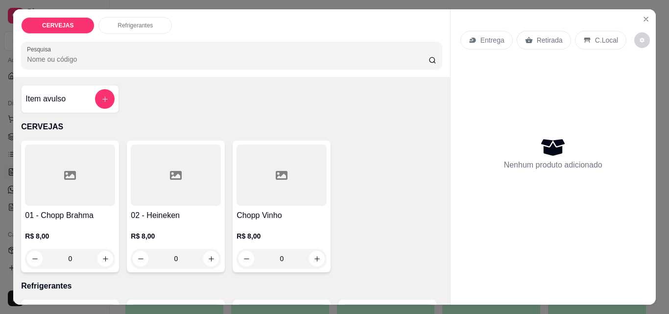
click at [104, 254] on div "0" at bounding box center [70, 259] width 90 height 20
click at [75, 103] on div "Item avulso" at bounding box center [69, 99] width 89 height 20
click at [211, 249] on div "0" at bounding box center [176, 259] width 90 height 20
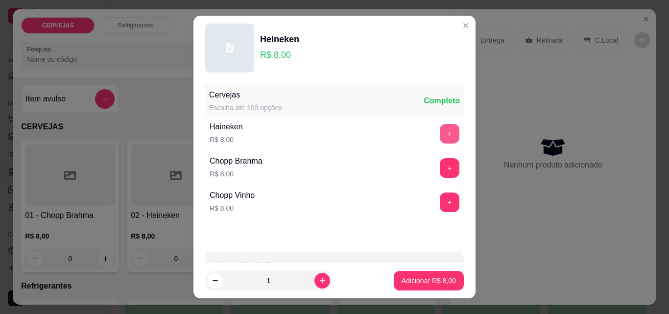
click at [440, 139] on button "+" at bounding box center [450, 134] width 20 height 20
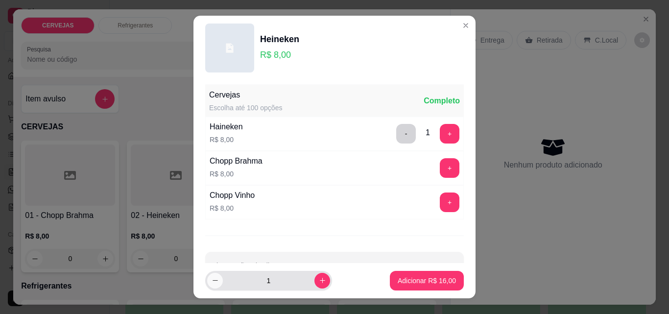
click at [211, 278] on icon "decrease-product-quantity" at bounding box center [214, 280] width 7 height 7
click at [212, 281] on icon "decrease-product-quantity" at bounding box center [214, 280] width 5 height 0
click at [314, 277] on button "increase-product-quantity" at bounding box center [321, 280] width 15 height 15
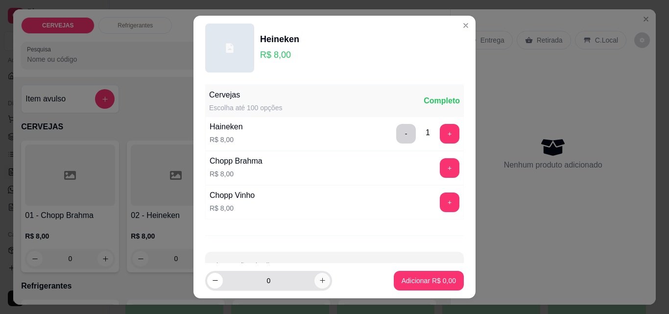
click at [314, 277] on button "increase-product-quantity" at bounding box center [322, 281] width 16 height 16
click at [211, 279] on icon "decrease-product-quantity" at bounding box center [214, 280] width 7 height 7
type input "0"
click at [397, 131] on button "-" at bounding box center [406, 133] width 19 height 19
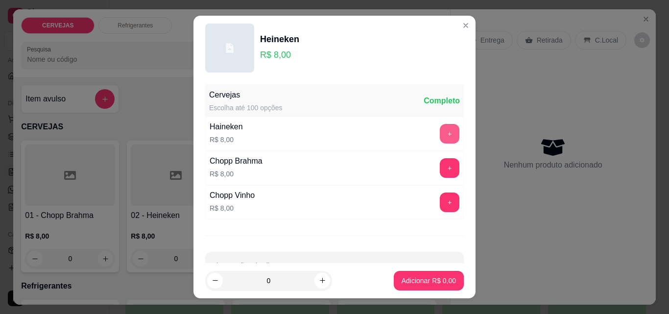
click at [440, 131] on button "+" at bounding box center [450, 134] width 20 height 20
click at [440, 131] on button "+" at bounding box center [449, 133] width 19 height 19
click at [440, 131] on button "+" at bounding box center [450, 134] width 20 height 20
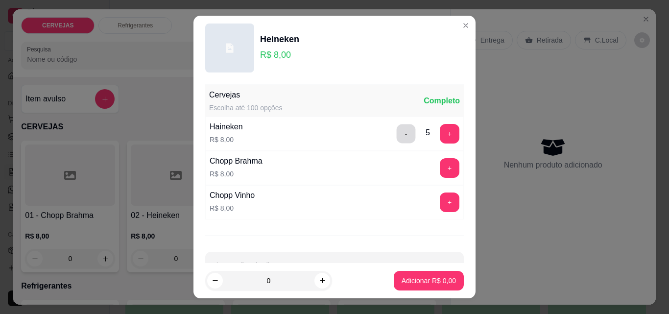
click at [397, 131] on button "-" at bounding box center [406, 133] width 19 height 19
click at [396, 131] on button "-" at bounding box center [406, 134] width 20 height 20
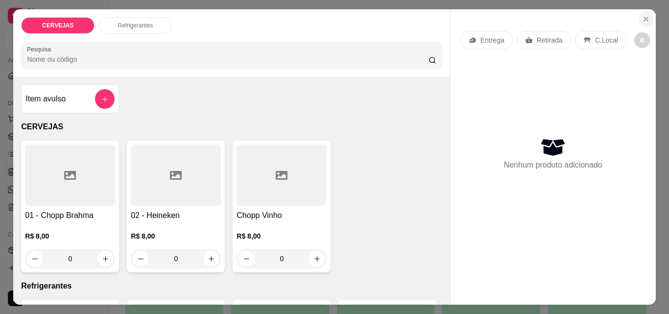
click at [644, 15] on icon "Close" at bounding box center [646, 19] width 8 height 8
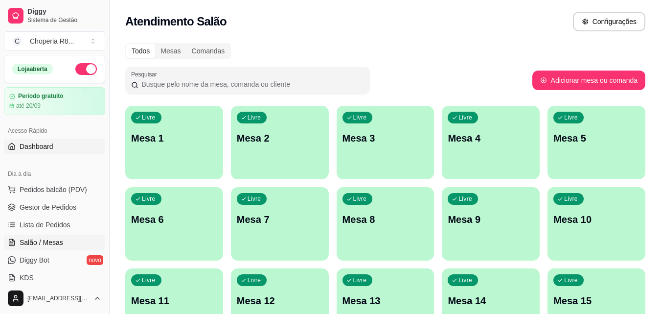
click at [53, 144] on link "Dashboard" at bounding box center [54, 147] width 101 height 16
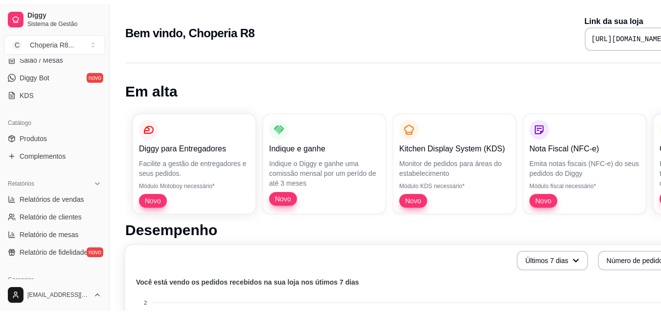
scroll to position [166, 0]
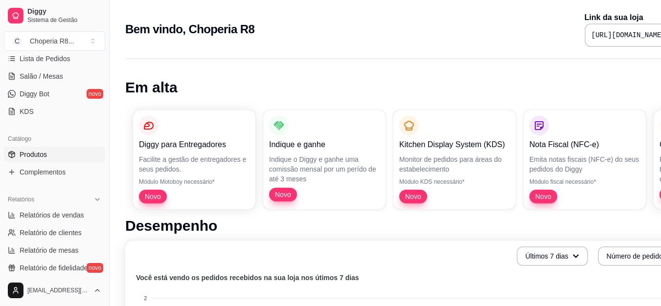
click at [48, 151] on link "Produtos" at bounding box center [54, 155] width 101 height 16
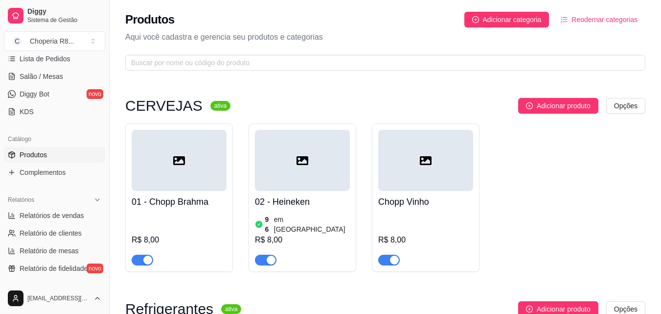
click at [56, 157] on link "Produtos" at bounding box center [54, 155] width 101 height 16
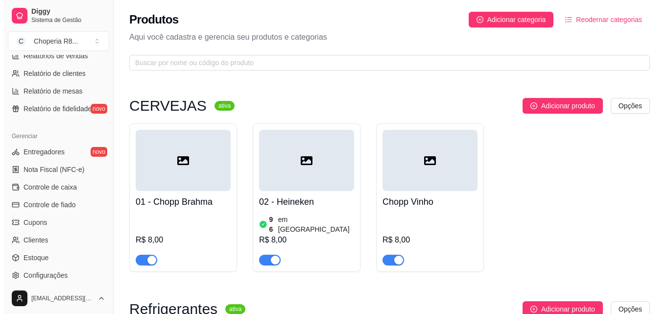
scroll to position [336, 0]
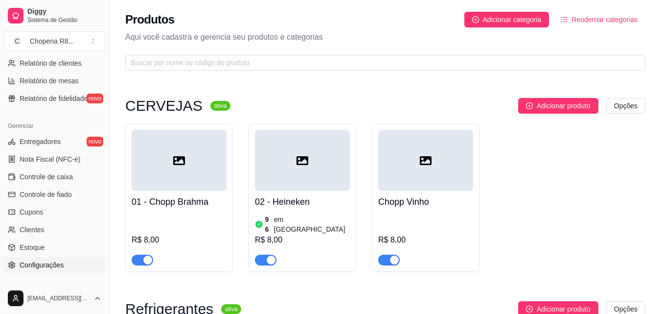
click at [56, 267] on span "Configurações" at bounding box center [42, 265] width 44 height 10
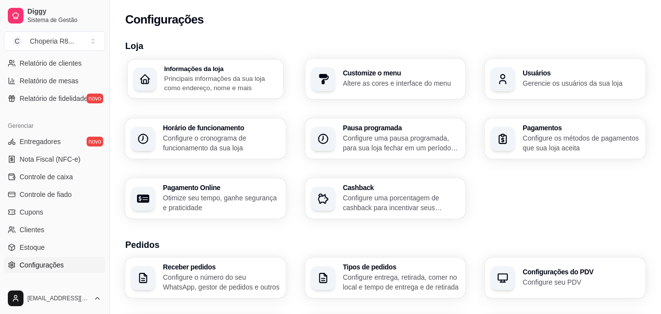
click at [179, 79] on p "Principais informações da sua loja como endereço, nome e mais" at bounding box center [220, 82] width 113 height 19
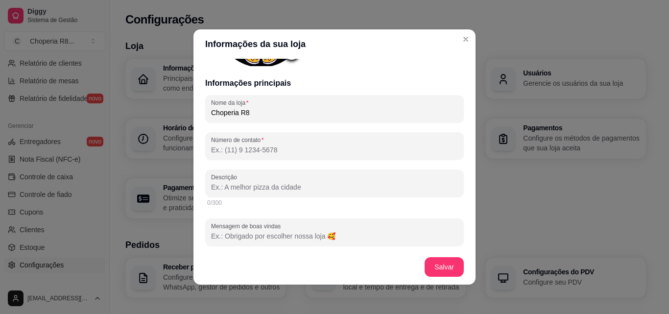
scroll to position [164, 0]
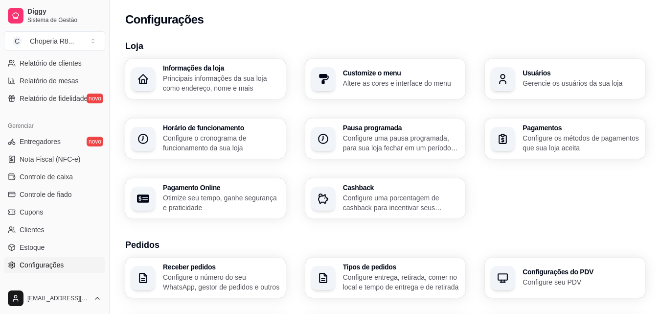
click at [385, 74] on h3 "Customize o menu" at bounding box center [401, 73] width 117 height 7
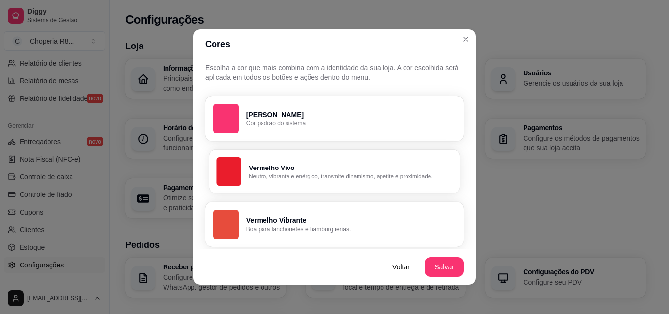
click at [375, 186] on button "Vermelho Vivo Neutro, vibrante e enérgico, transmite dinamismo, apetite e proxi…" at bounding box center [334, 171] width 251 height 44
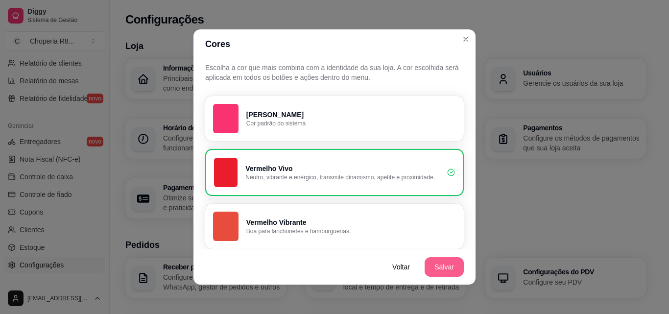
click at [433, 261] on button "Salvar" at bounding box center [443, 267] width 39 height 20
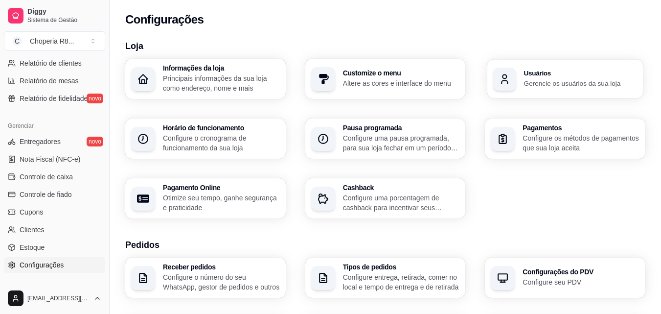
click at [506, 74] on icon "button" at bounding box center [505, 79] width 12 height 12
click at [534, 142] on p "Configure os métodos de pagamentos que sua loja aceita" at bounding box center [581, 143] width 117 height 20
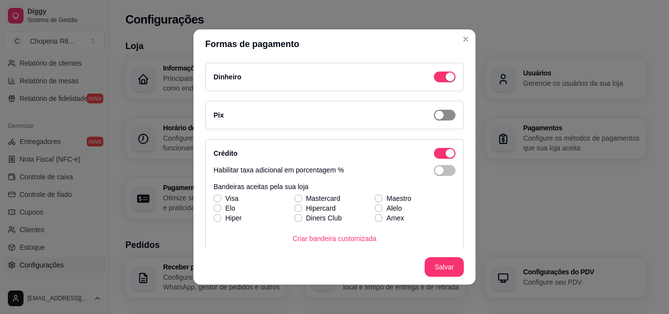
click at [434, 82] on button "button" at bounding box center [445, 76] width 22 height 11
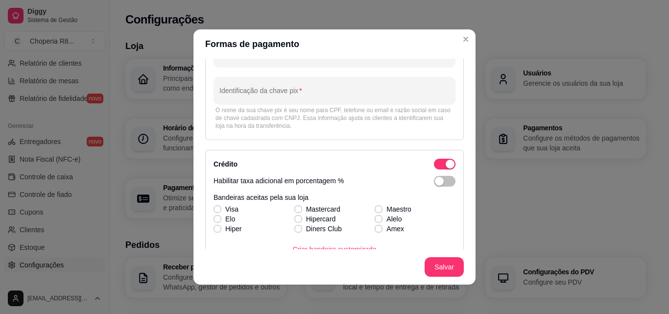
scroll to position [0, 0]
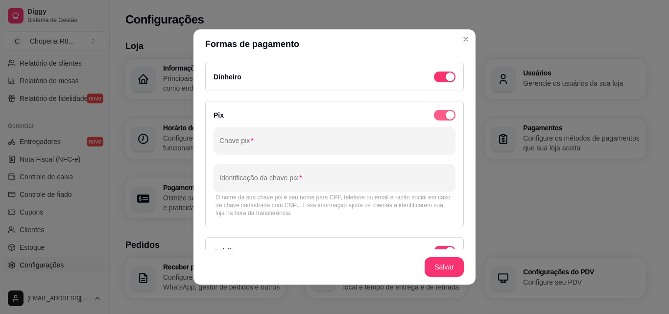
click at [446, 81] on div "button" at bounding box center [450, 76] width 9 height 9
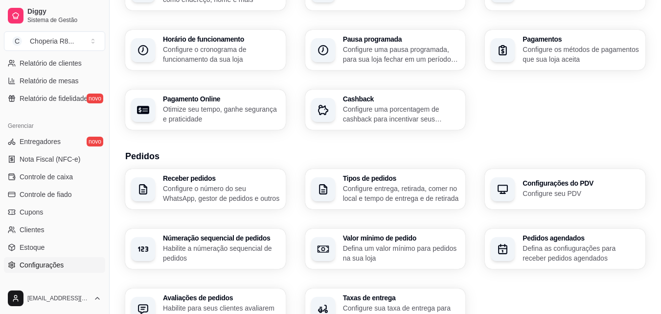
scroll to position [92, 0]
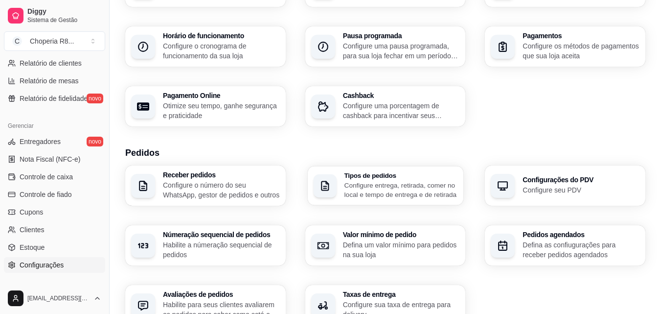
click at [361, 196] on p "Configure entrega, retirada, comer no local e tempo de entrega e de retirada" at bounding box center [401, 189] width 114 height 19
click at [525, 177] on h3 "Configurações do PDV" at bounding box center [580, 180] width 113 height 7
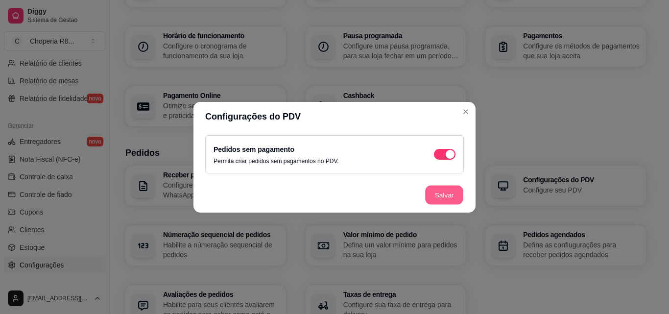
click at [452, 200] on button "Salvar" at bounding box center [444, 194] width 38 height 19
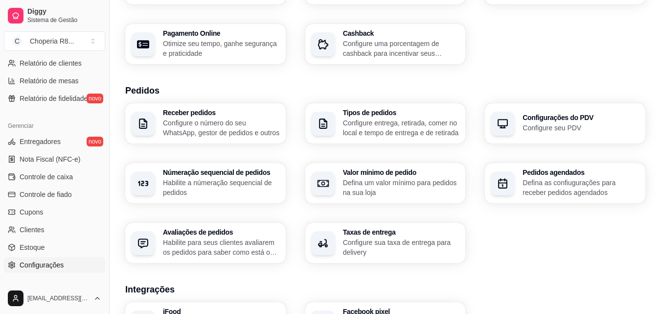
scroll to position [155, 0]
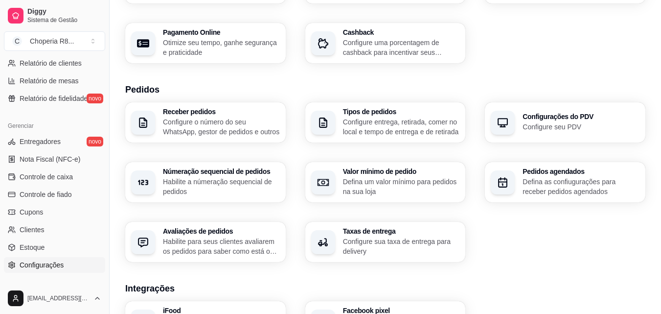
click at [439, 174] on h3 "Valor mínimo de pedido" at bounding box center [401, 171] width 117 height 7
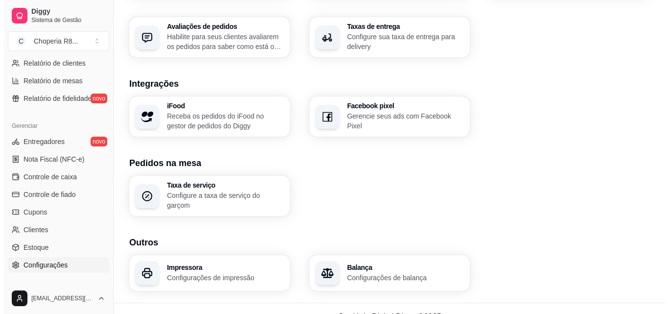
scroll to position [372, 0]
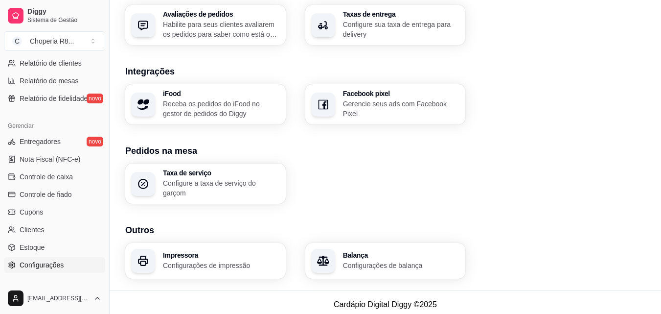
click at [431, 261] on p "Configurações de balança" at bounding box center [401, 265] width 117 height 10
click at [232, 260] on p "Configurações de impressão" at bounding box center [221, 265] width 117 height 10
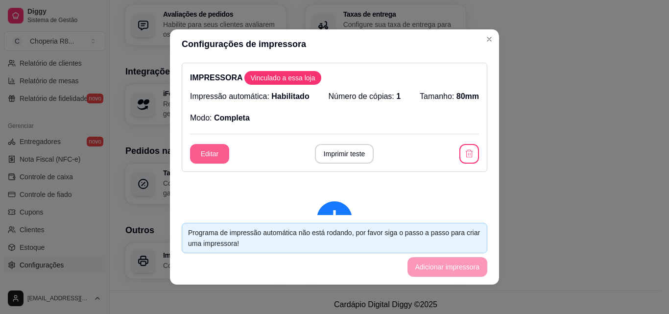
click at [207, 150] on button "Editar" at bounding box center [209, 154] width 39 height 20
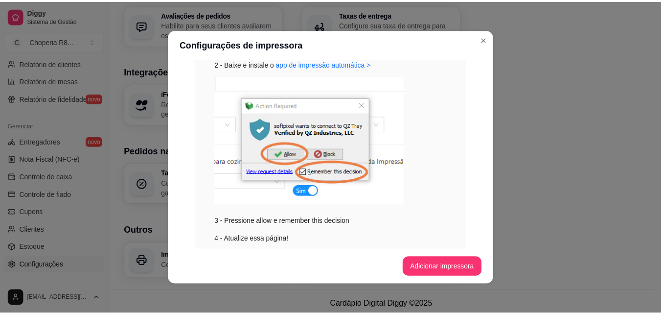
scroll to position [321, 0]
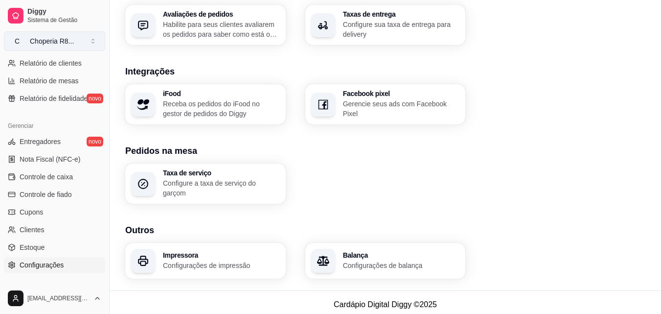
click at [71, 42] on div "Choperia R8 ..." at bounding box center [52, 41] width 44 height 10
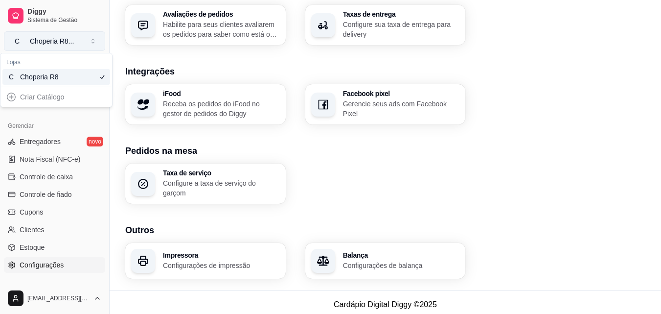
click at [71, 42] on div "Choperia R8 ..." at bounding box center [52, 41] width 44 height 10
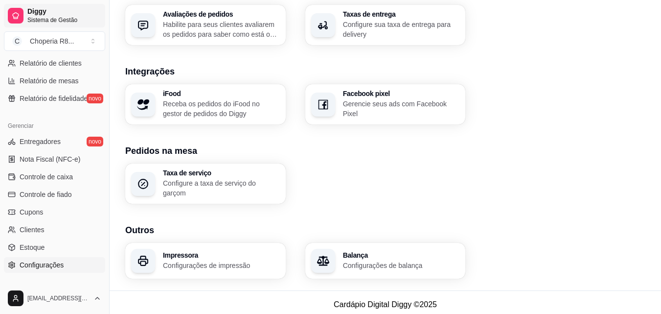
click at [45, 15] on span "Diggy" at bounding box center [64, 11] width 74 height 9
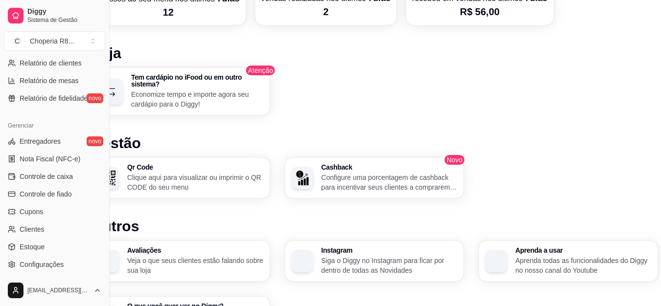
scroll to position [572, 34]
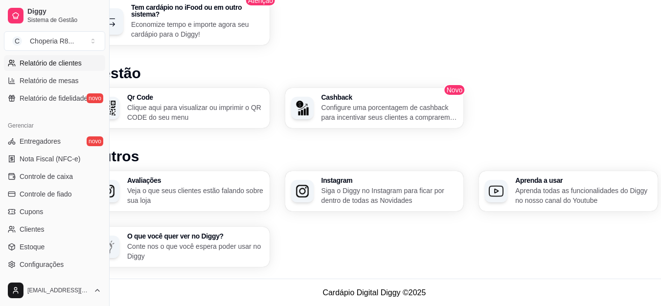
click at [44, 67] on span "Relatório de clientes" at bounding box center [51, 63] width 62 height 10
select select "30"
select select "HIGHEST_TOTAL_SPENT_WITH_ORDERS"
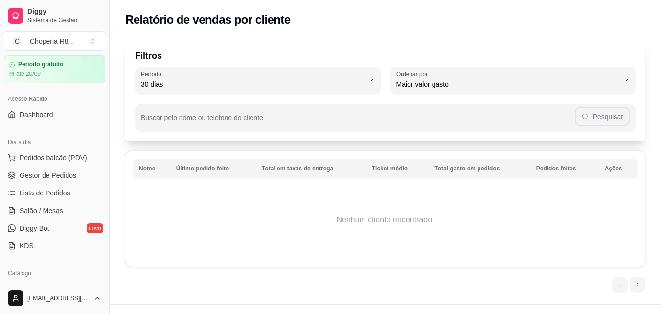
scroll to position [22, 0]
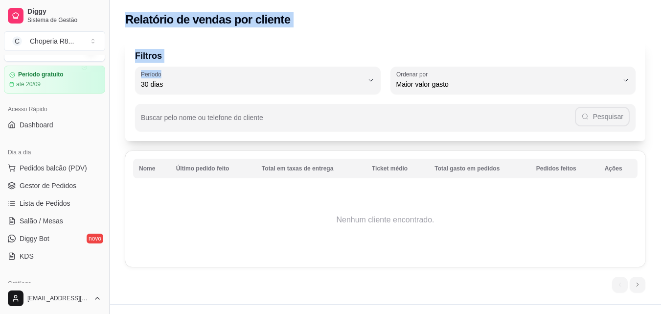
drag, startPoint x: 120, startPoint y: 75, endPoint x: 106, endPoint y: 86, distance: 17.7
click at [106, 86] on div "Diggy Sistema de Gestão C Choperia R8 ... Loja aberta Período gratuito até 20/0…" at bounding box center [330, 166] width 661 height 332
click at [106, 87] on button "Toggle Sidebar" at bounding box center [109, 157] width 8 height 314
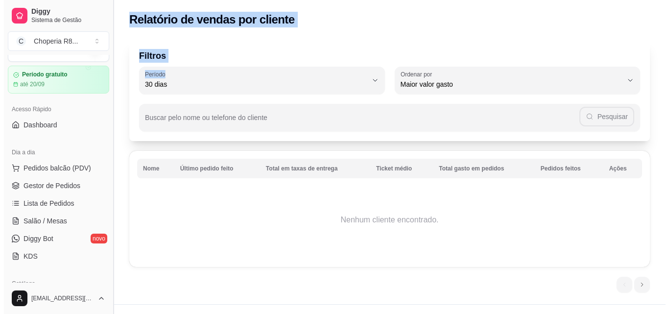
scroll to position [0, 0]
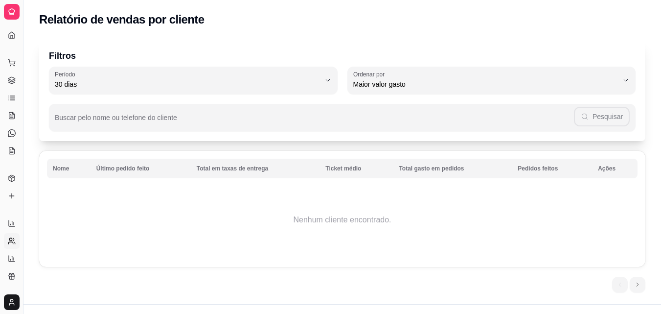
click at [16, 42] on div "Dia a dia" at bounding box center [11, 47] width 15 height 16
click at [22, 62] on button "Toggle Sidebar" at bounding box center [23, 157] width 8 height 314
click at [22, 62] on div "Diggy Sistema de Gestão C Choperia R8 ... Loja aberta Período gratuito até 20/0…" at bounding box center [11, 157] width 23 height 314
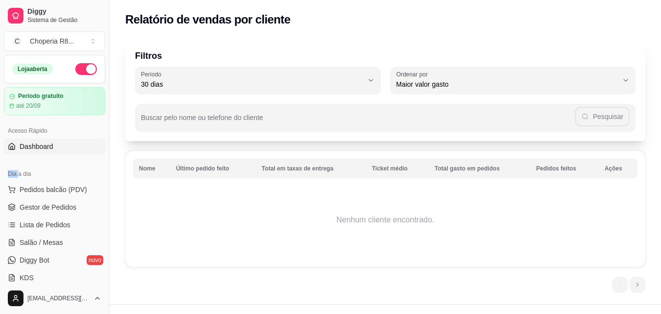
click at [73, 150] on link "Dashboard" at bounding box center [54, 147] width 101 height 16
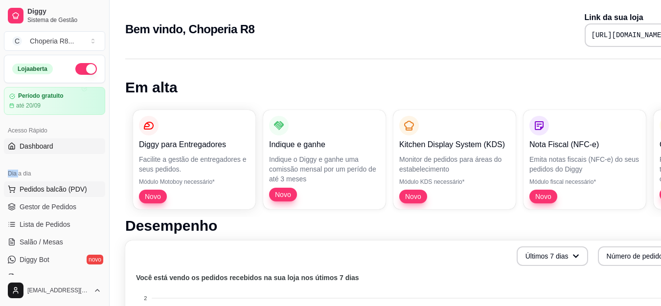
click at [65, 192] on span "Pedidos balcão (PDV)" at bounding box center [54, 190] width 68 height 10
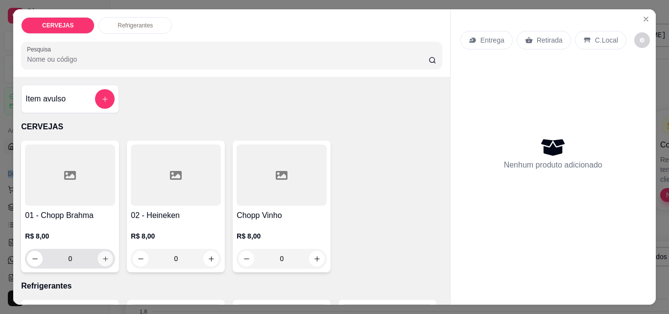
click at [104, 258] on icon "increase-product-quantity" at bounding box center [105, 258] width 7 height 7
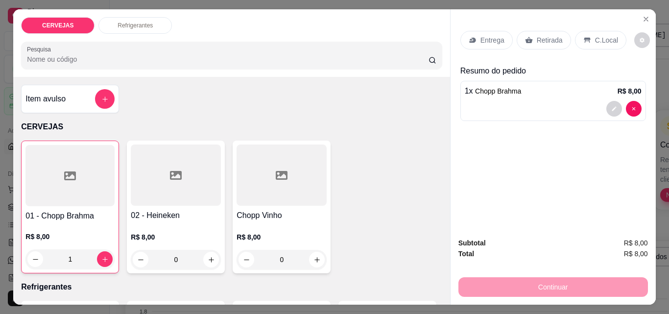
click at [607, 35] on p "C.Local" at bounding box center [606, 40] width 23 height 10
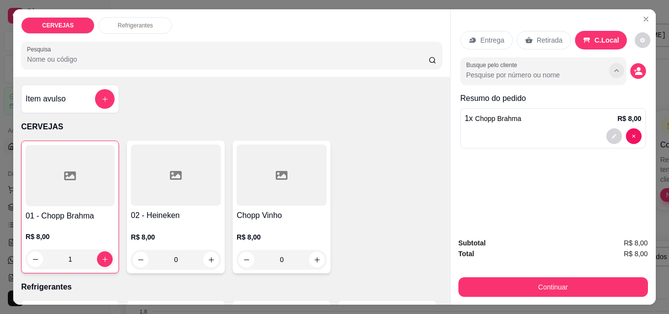
click at [609, 63] on button "Show suggestions" at bounding box center [616, 70] width 15 height 15
click at [609, 63] on button "Show suggestions" at bounding box center [617, 71] width 16 height 16
click at [549, 36] on p "Retirada" at bounding box center [550, 40] width 26 height 10
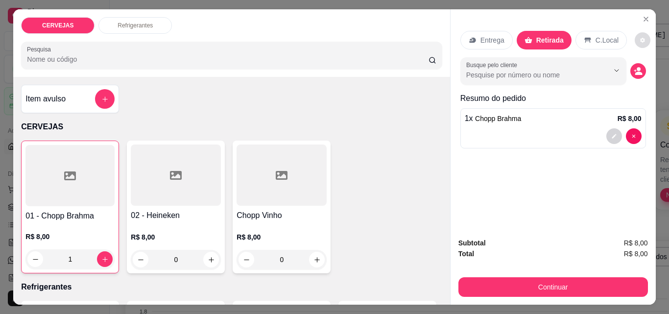
click at [634, 40] on button "decrease-product-quantity" at bounding box center [642, 40] width 16 height 16
click at [635, 40] on button "decrease-product-quantity" at bounding box center [642, 40] width 15 height 15
click at [634, 67] on icon "decrease-product-quantity" at bounding box center [638, 71] width 9 height 9
click at [601, 41] on p "C.Local" at bounding box center [606, 40] width 23 height 10
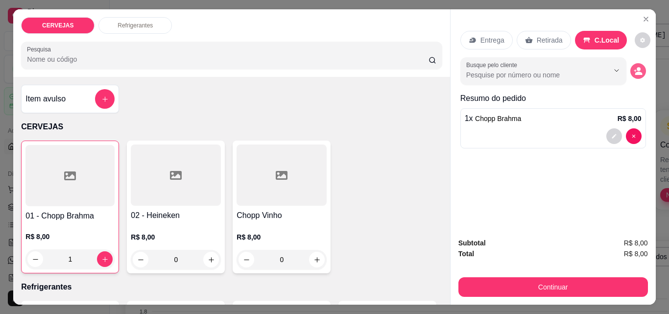
click at [634, 70] on icon "decrease-product-quantity" at bounding box center [635, 71] width 2 height 2
click at [637, 32] on button "decrease-product-quantity" at bounding box center [642, 40] width 16 height 16
click at [637, 33] on button "decrease-product-quantity" at bounding box center [642, 40] width 15 height 15
click at [211, 253] on div "0" at bounding box center [176, 260] width 90 height 20
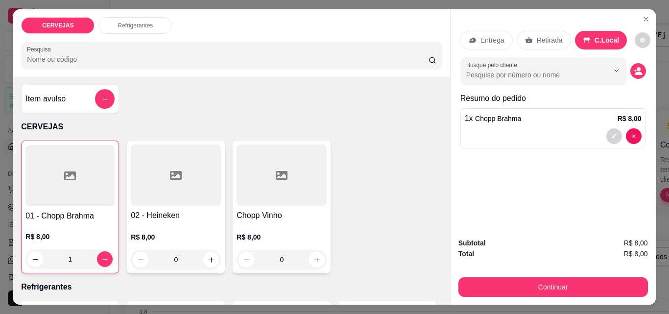
click at [204, 257] on div "0" at bounding box center [176, 260] width 90 height 20
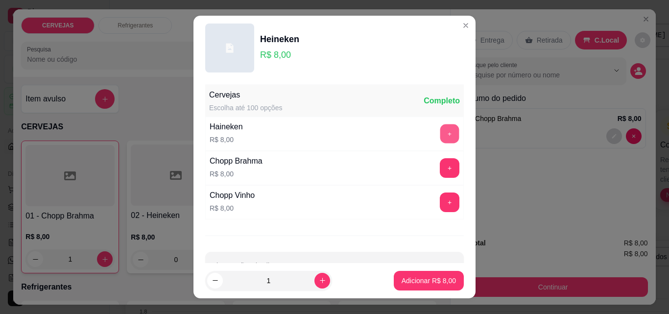
click at [440, 138] on button "+" at bounding box center [449, 133] width 19 height 19
click at [440, 199] on button "+" at bounding box center [449, 202] width 19 height 19
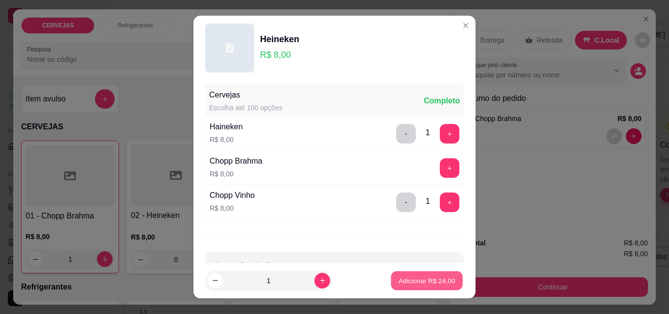
click at [413, 282] on p "Adicionar R$ 24,00" at bounding box center [427, 280] width 57 height 9
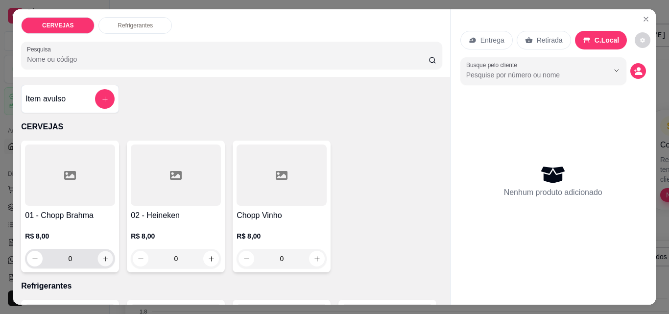
click at [98, 261] on button "increase-product-quantity" at bounding box center [105, 258] width 15 height 15
type input "1"
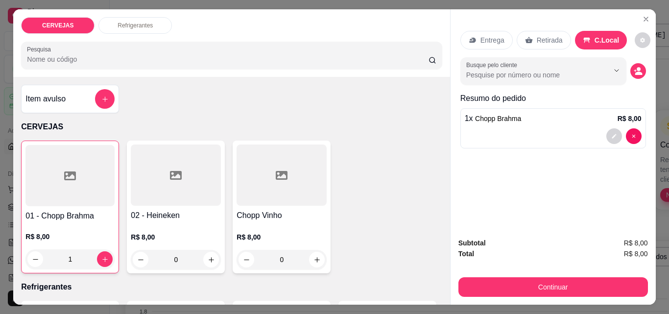
click at [200, 260] on div "0" at bounding box center [176, 260] width 90 height 20
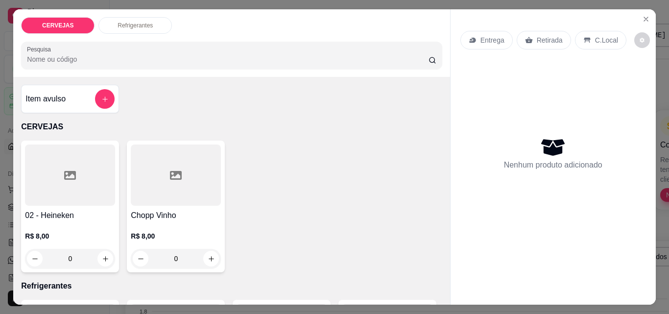
click at [62, 226] on div "R$ 8,00 0" at bounding box center [70, 244] width 90 height 47
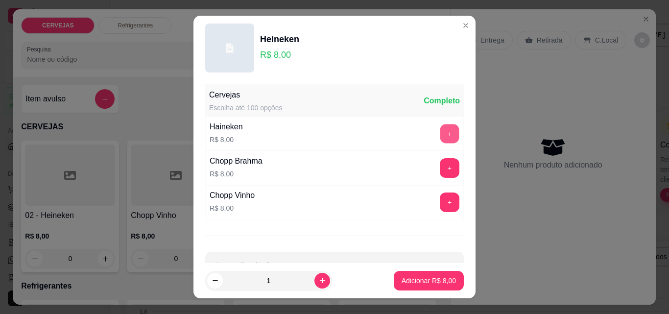
click at [440, 131] on button "+" at bounding box center [449, 133] width 19 height 19
click at [440, 164] on button "+" at bounding box center [449, 168] width 19 height 19
click at [396, 136] on button "-" at bounding box center [406, 134] width 20 height 20
click at [396, 166] on button "-" at bounding box center [406, 168] width 20 height 20
click at [423, 99] on div "Completo" at bounding box center [441, 101] width 36 height 12
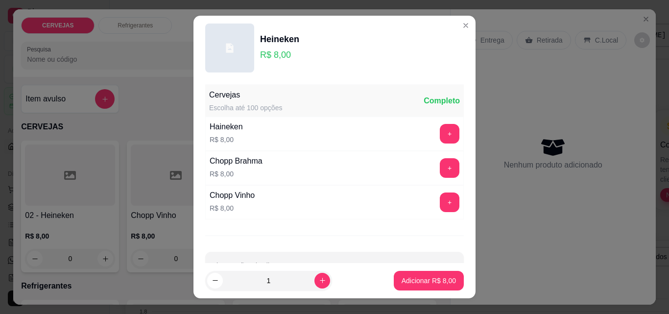
click at [235, 111] on div "Escolha até 100 opções" at bounding box center [245, 108] width 73 height 10
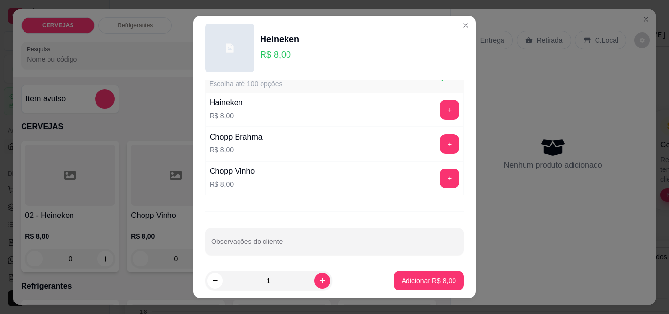
scroll to position [30, 0]
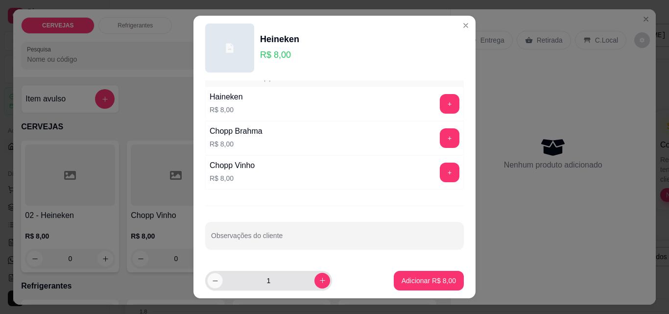
click at [211, 287] on button "decrease-product-quantity" at bounding box center [214, 280] width 15 height 15
type input "0"
drag, startPoint x: 419, startPoint y: 100, endPoint x: 427, endPoint y: 107, distance: 11.2
click at [436, 107] on div "+" at bounding box center [449, 104] width 27 height 20
click at [440, 107] on button "+" at bounding box center [450, 104] width 20 height 20
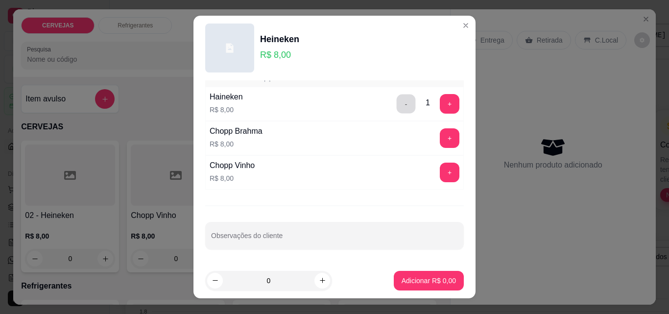
click at [397, 112] on button "-" at bounding box center [406, 103] width 19 height 19
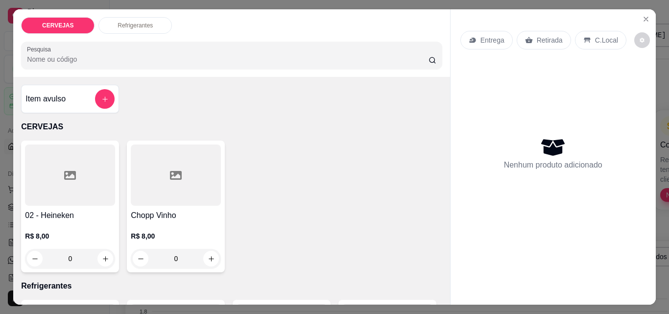
click at [83, 200] on div at bounding box center [70, 174] width 90 height 61
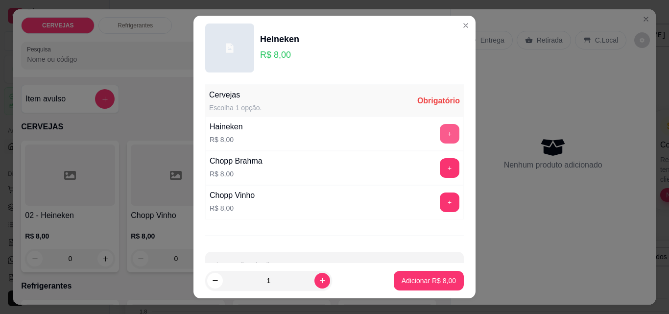
click at [440, 137] on button "+" at bounding box center [450, 134] width 20 height 20
click at [396, 135] on button "-" at bounding box center [406, 134] width 20 height 20
click at [356, 104] on div "Cervejas Escolha 1 opção. Obrigatório" at bounding box center [334, 100] width 258 height 31
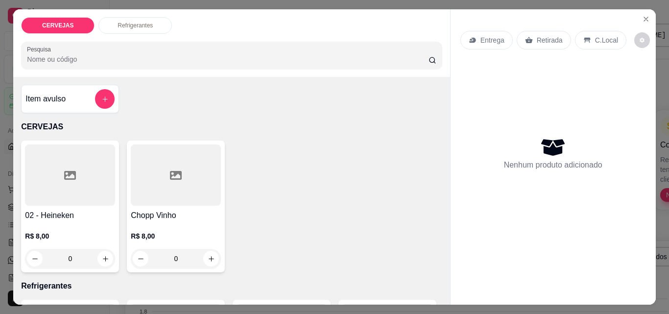
click at [81, 231] on p "R$ 8,00" at bounding box center [70, 236] width 90 height 10
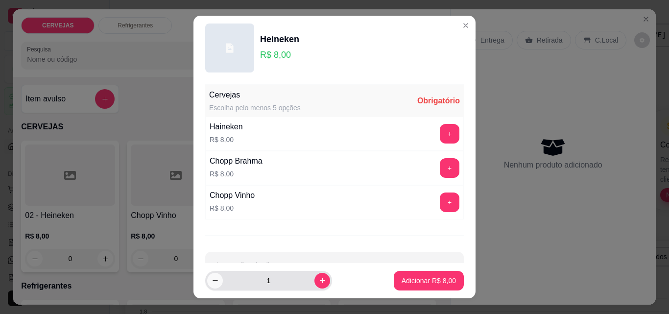
click at [211, 283] on icon "decrease-product-quantity" at bounding box center [214, 280] width 7 height 7
click at [440, 130] on button "+" at bounding box center [450, 134] width 20 height 20
click at [398, 136] on button "-" at bounding box center [406, 133] width 19 height 19
click at [319, 281] on icon "increase-product-quantity" at bounding box center [322, 280] width 7 height 7
type input "1"
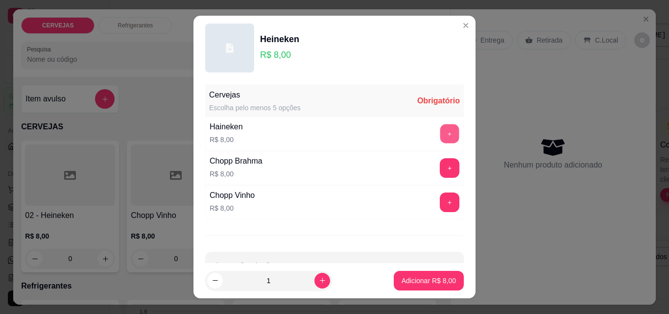
click at [440, 136] on button "+" at bounding box center [449, 133] width 19 height 19
click at [396, 135] on button "-" at bounding box center [406, 134] width 20 height 20
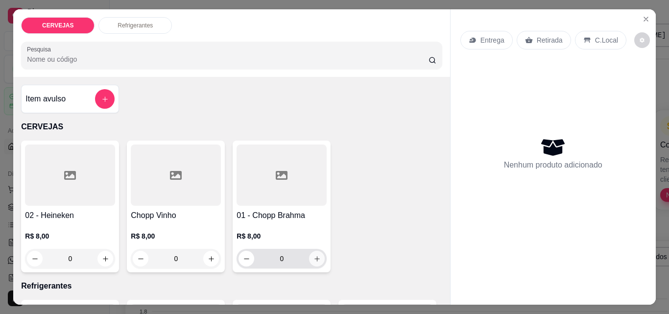
click at [313, 255] on icon "increase-product-quantity" at bounding box center [316, 258] width 7 height 7
type input "1"
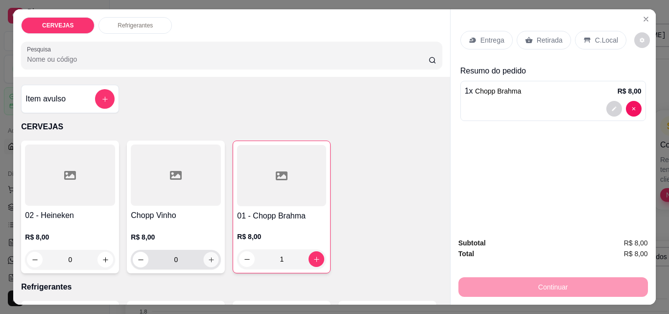
click at [209, 257] on icon "increase-product-quantity" at bounding box center [211, 259] width 7 height 7
type input "1"
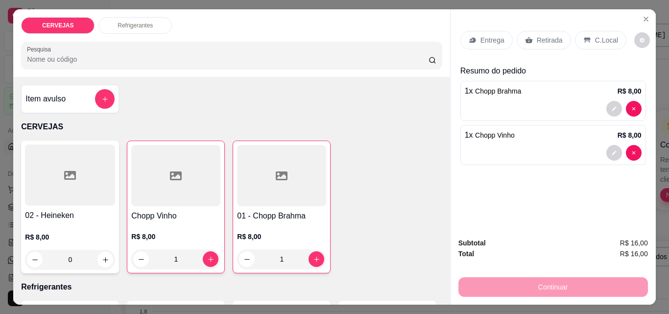
click at [109, 258] on div "0" at bounding box center [70, 260] width 90 height 20
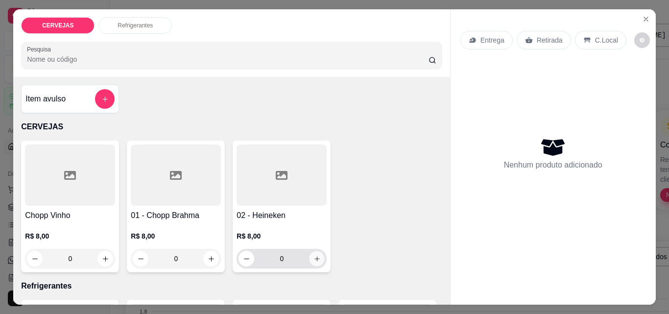
click at [314, 256] on icon "increase-product-quantity" at bounding box center [316, 258] width 5 height 5
type input "1"
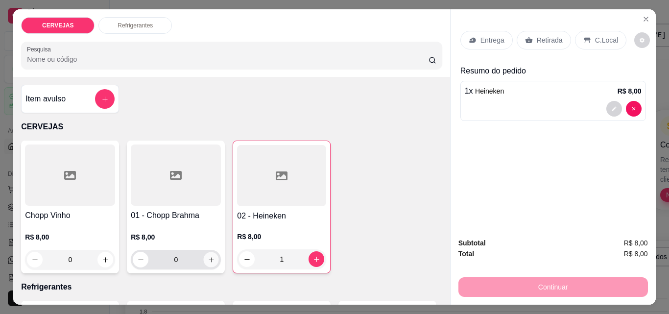
click at [209, 257] on icon "increase-product-quantity" at bounding box center [211, 259] width 7 height 7
type input "1"
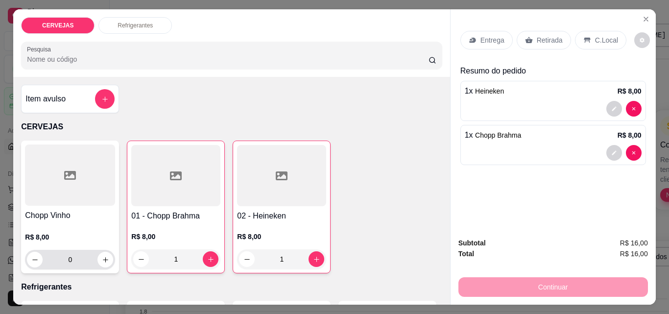
click at [82, 255] on input "0" at bounding box center [70, 260] width 55 height 20
click at [103, 257] on icon "increase-product-quantity" at bounding box center [105, 259] width 5 height 5
type input "1"
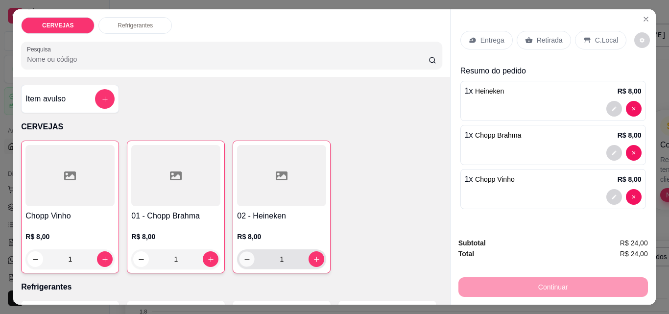
click at [244, 257] on icon "decrease-product-quantity" at bounding box center [246, 259] width 7 height 7
type input "0"
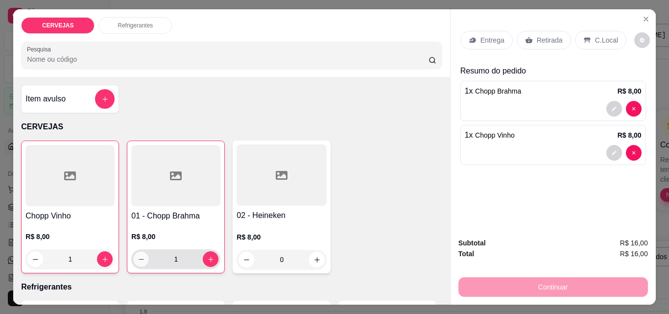
click at [139, 256] on icon "decrease-product-quantity" at bounding box center [141, 259] width 7 height 7
type input "0"
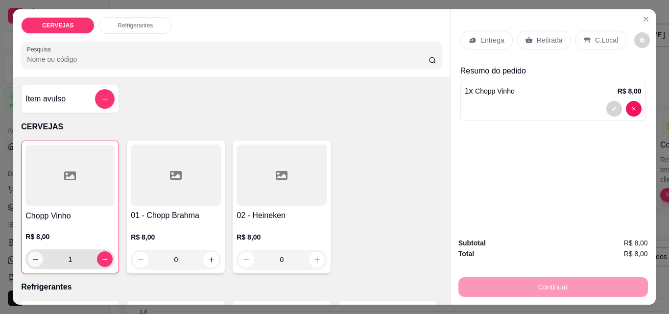
click at [31, 261] on button "decrease-product-quantity" at bounding box center [35, 259] width 15 height 15
type input "0"
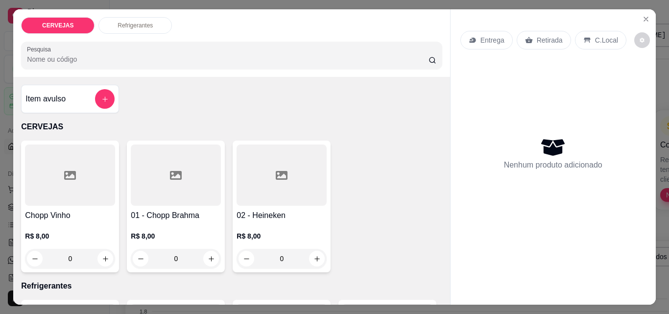
click at [136, 27] on div "Refrigerantes" at bounding box center [134, 25] width 73 height 17
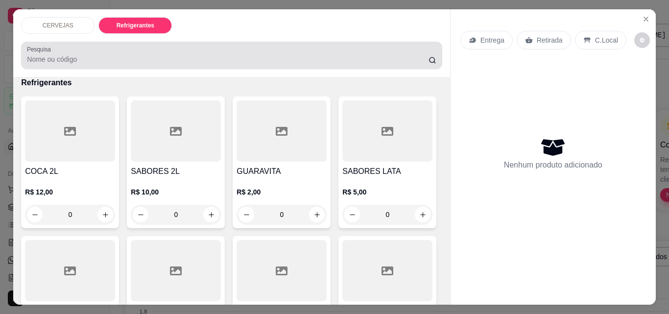
scroll to position [25, 0]
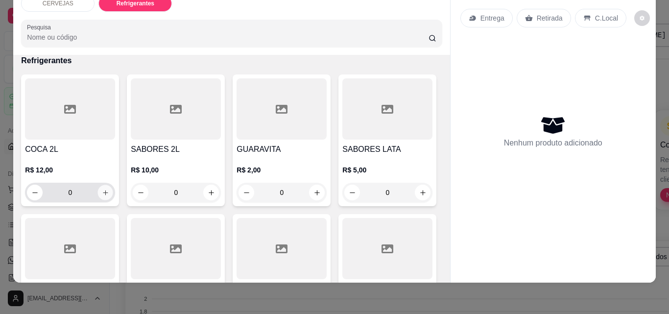
click at [102, 189] on icon "increase-product-quantity" at bounding box center [105, 192] width 7 height 7
type input "1"
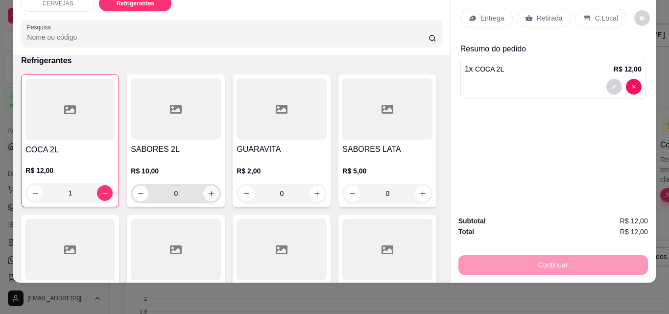
click at [208, 190] on icon "increase-product-quantity" at bounding box center [211, 193] width 7 height 7
type input "1"
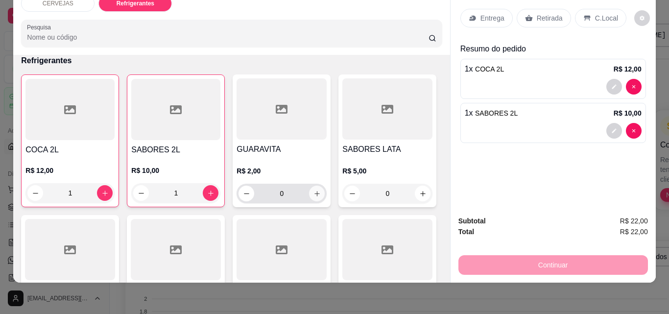
click at [318, 187] on button "increase-product-quantity" at bounding box center [317, 194] width 16 height 16
type input "1"
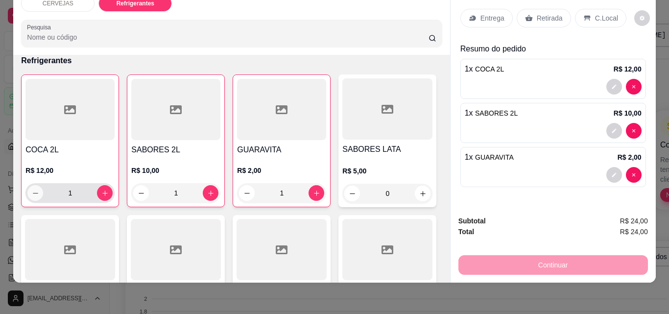
click at [34, 189] on icon "decrease-product-quantity" at bounding box center [35, 192] width 7 height 7
type input "0"
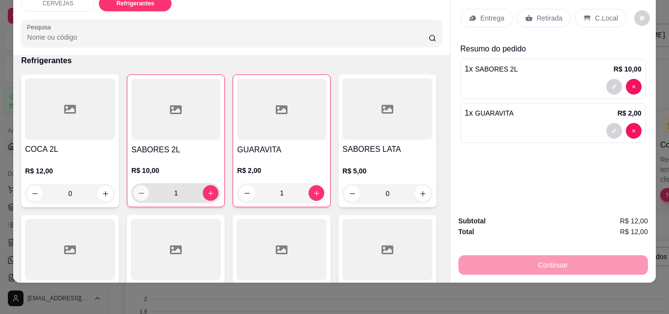
click at [138, 185] on button "decrease-product-quantity" at bounding box center [141, 193] width 16 height 16
type input "0"
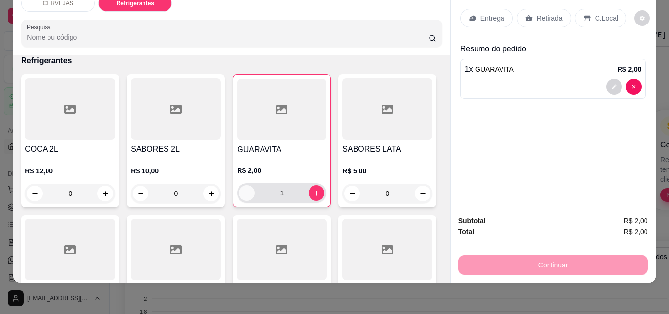
click at [244, 185] on button "decrease-product-quantity" at bounding box center [247, 193] width 16 height 16
type input "0"
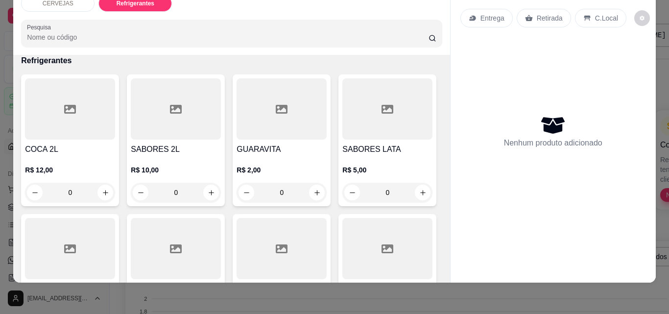
scroll to position [0, 0]
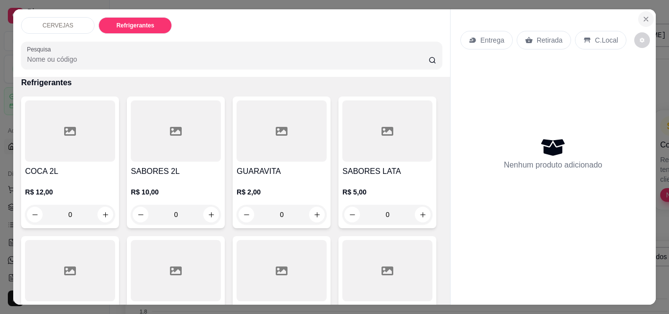
click at [638, 17] on button "Close" at bounding box center [646, 19] width 16 height 16
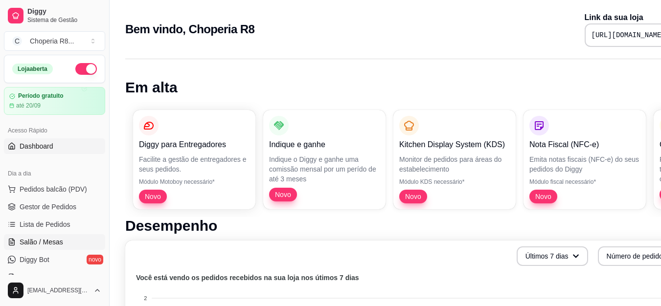
click at [33, 248] on link "Salão / Mesas" at bounding box center [54, 243] width 101 height 16
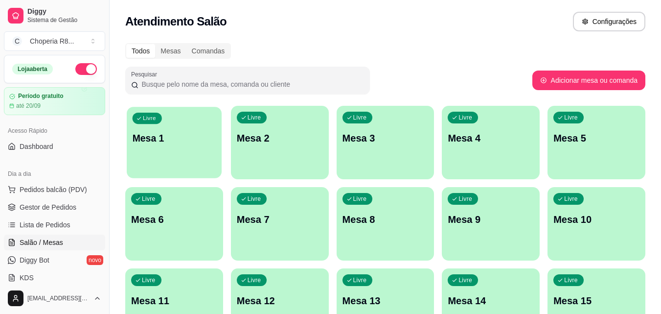
click at [143, 163] on div "Livre Mesa 1" at bounding box center [174, 137] width 95 height 60
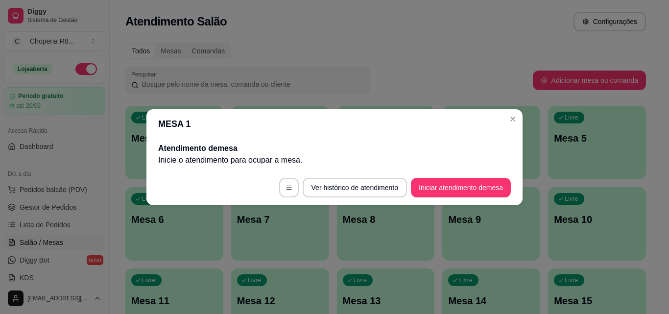
click at [278, 172] on footer "Ver histórico de atendimento Iniciar atendimento de mesa" at bounding box center [334, 187] width 376 height 35
click at [422, 191] on button "Iniciar atendimento de mesa" at bounding box center [460, 187] width 97 height 19
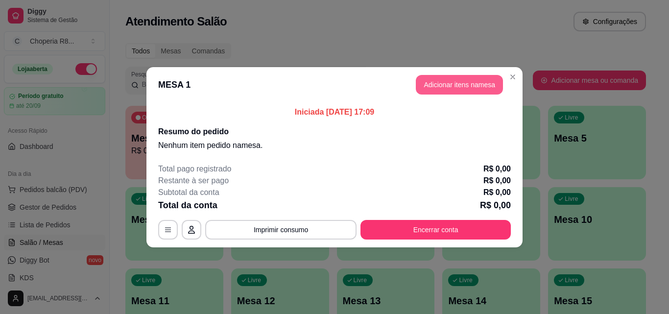
click at [467, 87] on button "Adicionar itens na mesa" at bounding box center [459, 85] width 87 height 20
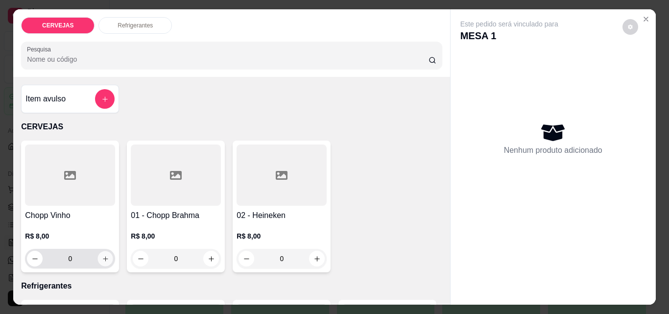
click at [102, 257] on icon "increase-product-quantity" at bounding box center [105, 258] width 7 height 7
type input "1"
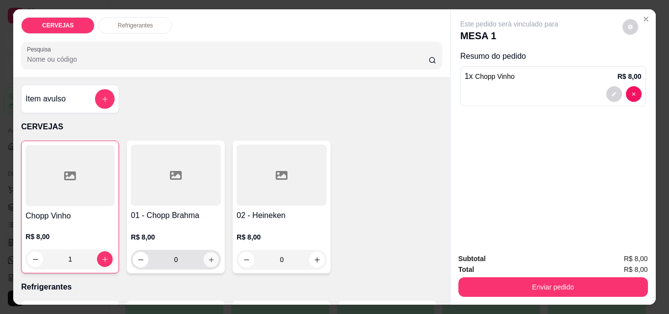
click at [208, 258] on icon "increase-product-quantity" at bounding box center [211, 259] width 7 height 7
type input "1"
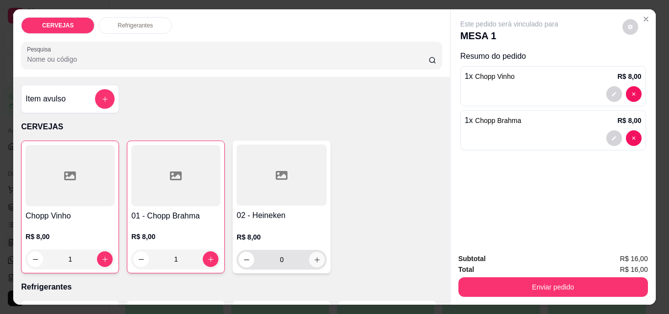
click at [313, 257] on icon "increase-product-quantity" at bounding box center [316, 259] width 7 height 7
type input "1"
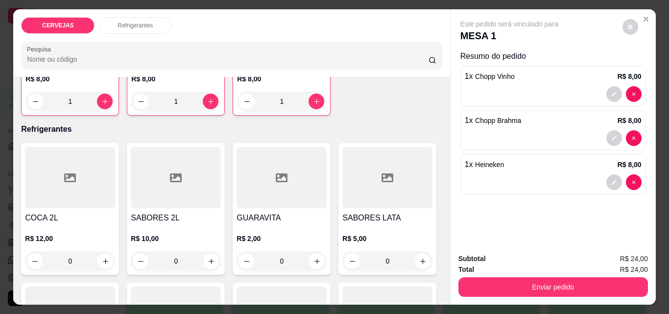
scroll to position [160, 0]
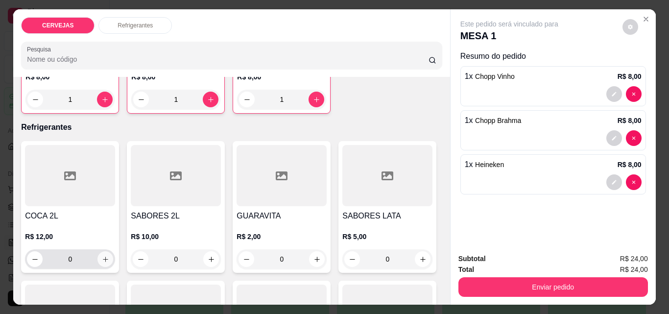
click at [104, 261] on button "increase-product-quantity" at bounding box center [105, 259] width 16 height 16
type input "1"
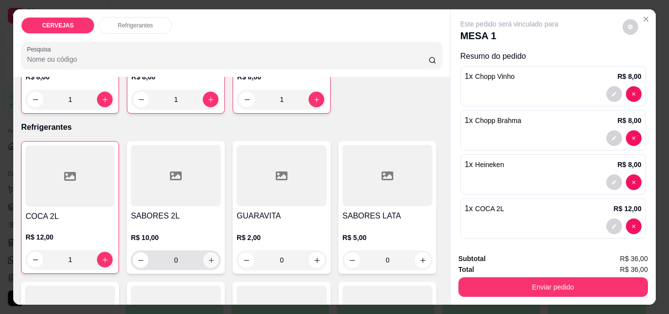
click at [208, 257] on icon "increase-product-quantity" at bounding box center [211, 260] width 7 height 7
type input "1"
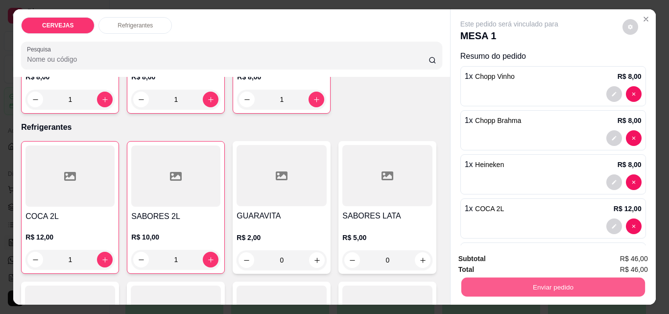
click at [537, 278] on button "Enviar pedido" at bounding box center [553, 286] width 184 height 19
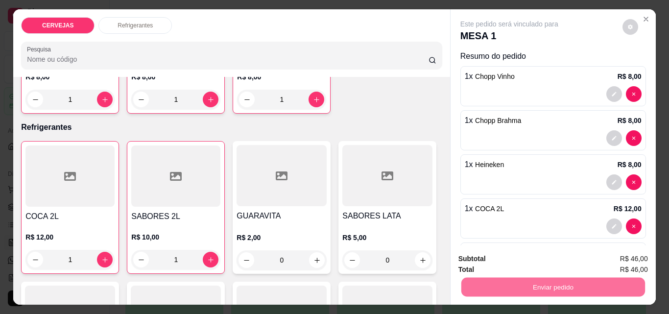
click at [591, 254] on button "Sim, quero registrar" at bounding box center [613, 259] width 70 height 18
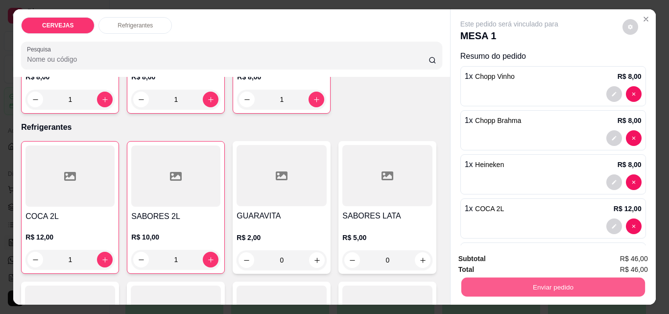
click at [519, 287] on button "Enviar pedido" at bounding box center [553, 286] width 184 height 19
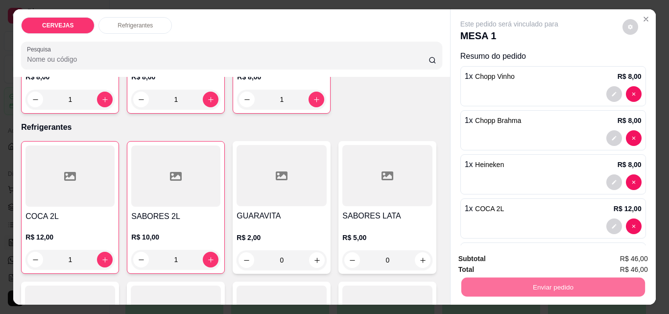
click at [532, 258] on button "Não registrar e enviar pedido" at bounding box center [520, 259] width 99 height 18
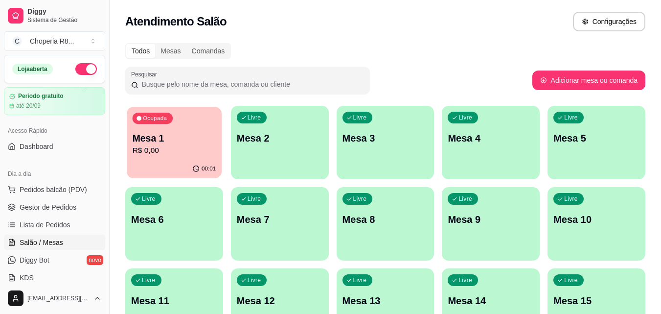
click at [176, 141] on p "Mesa 1" at bounding box center [175, 138] width 84 height 13
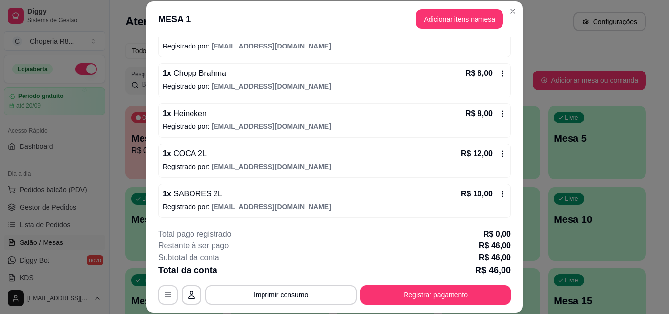
scroll to position [108, 0]
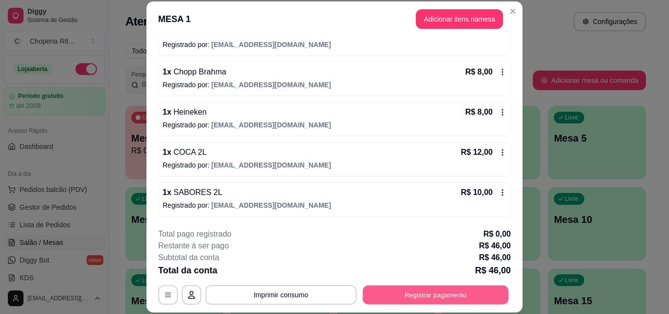
click at [439, 287] on button "Registrar pagamento" at bounding box center [436, 294] width 146 height 19
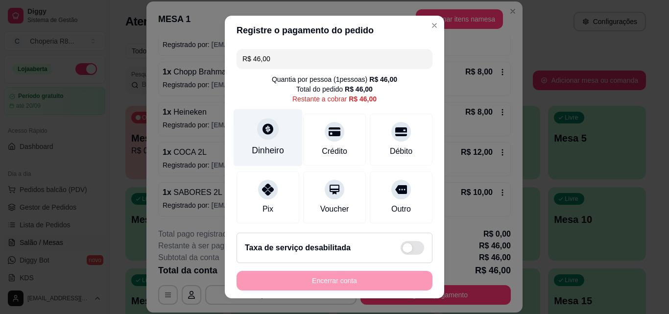
click at [240, 148] on div "Dinheiro" at bounding box center [268, 137] width 69 height 57
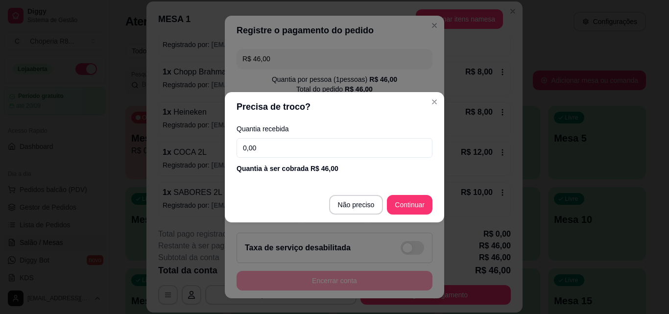
click at [292, 151] on input "0,00" at bounding box center [334, 148] width 196 height 20
drag, startPoint x: 292, startPoint y: 151, endPoint x: 272, endPoint y: 153, distance: 20.7
click at [272, 153] on input "0,00" at bounding box center [334, 148] width 196 height 20
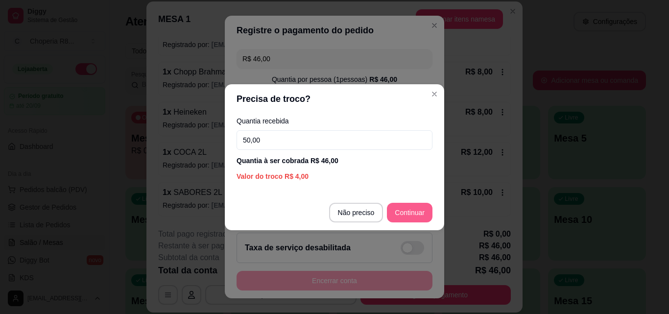
type input "50,00"
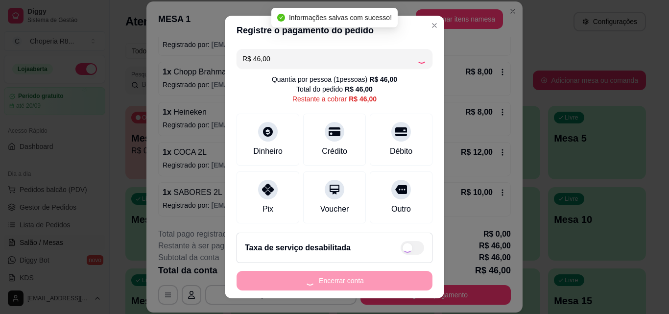
type input "R$ 0,00"
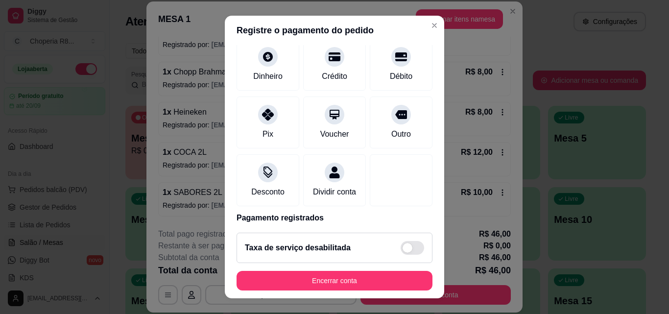
scroll to position [113, 0]
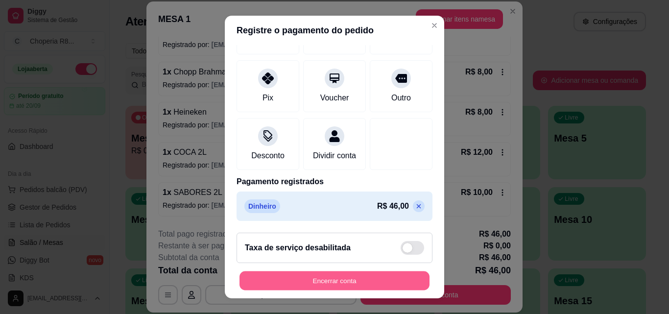
click at [367, 276] on button "Encerrar conta" at bounding box center [334, 280] width 190 height 19
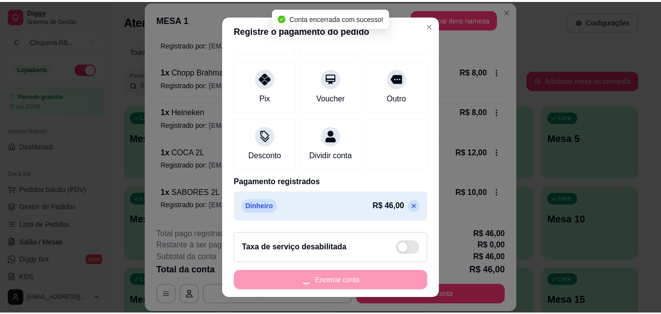
scroll to position [0, 0]
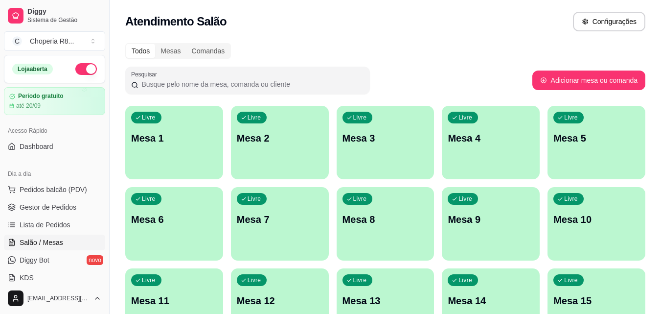
click at [348, 23] on div "Atendimento Salão Configurações" at bounding box center [385, 22] width 520 height 20
